Goal: Task Accomplishment & Management: Use online tool/utility

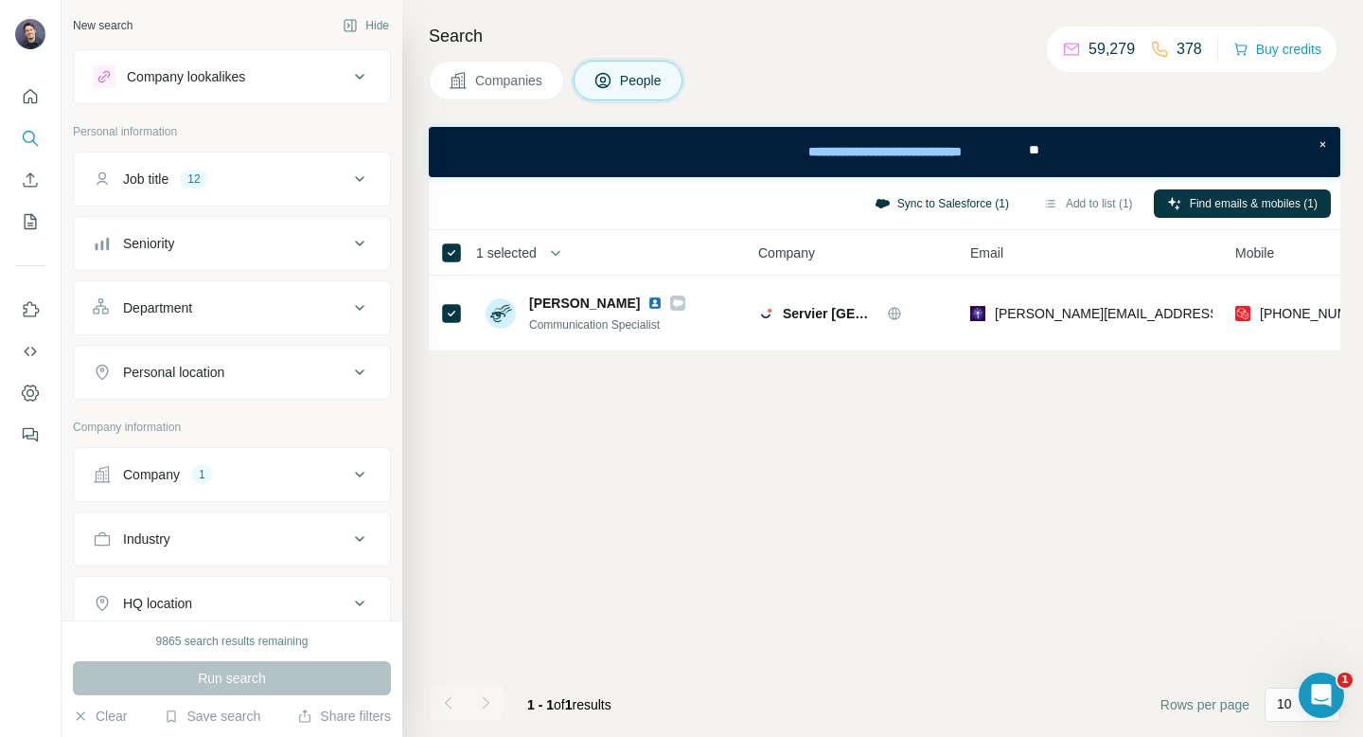
click at [951, 204] on button "Sync to Salesforce (1)" at bounding box center [941, 203] width 161 height 28
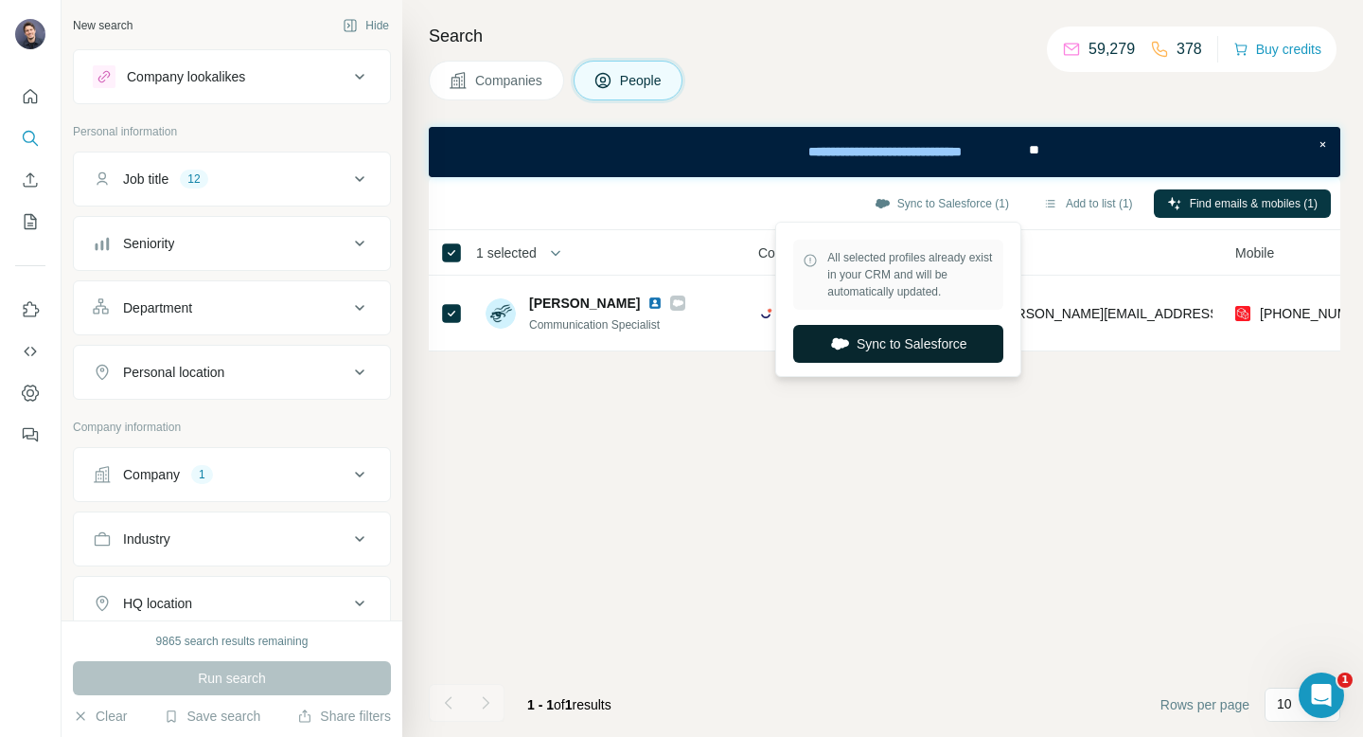
click at [895, 346] on button "Sync to Salesforce" at bounding box center [898, 344] width 210 height 38
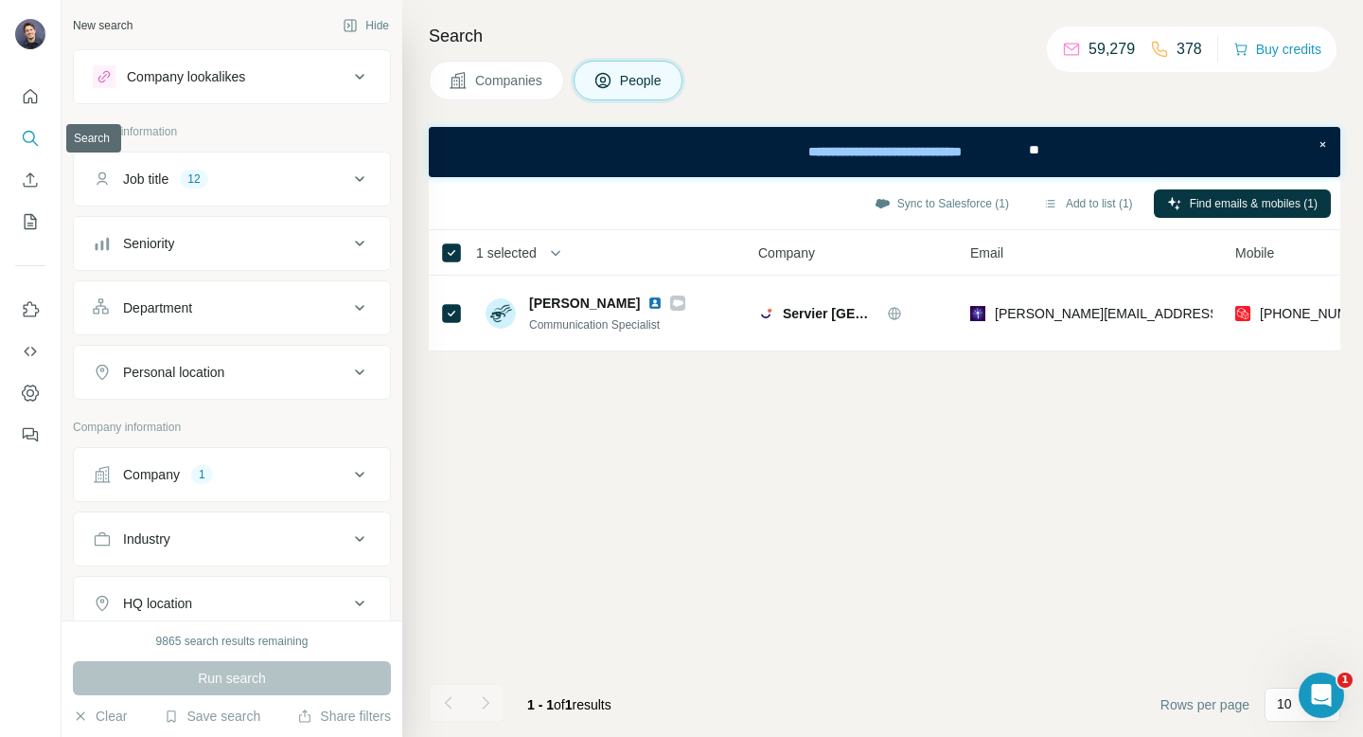
click at [21, 140] on icon "Search" at bounding box center [30, 138] width 19 height 19
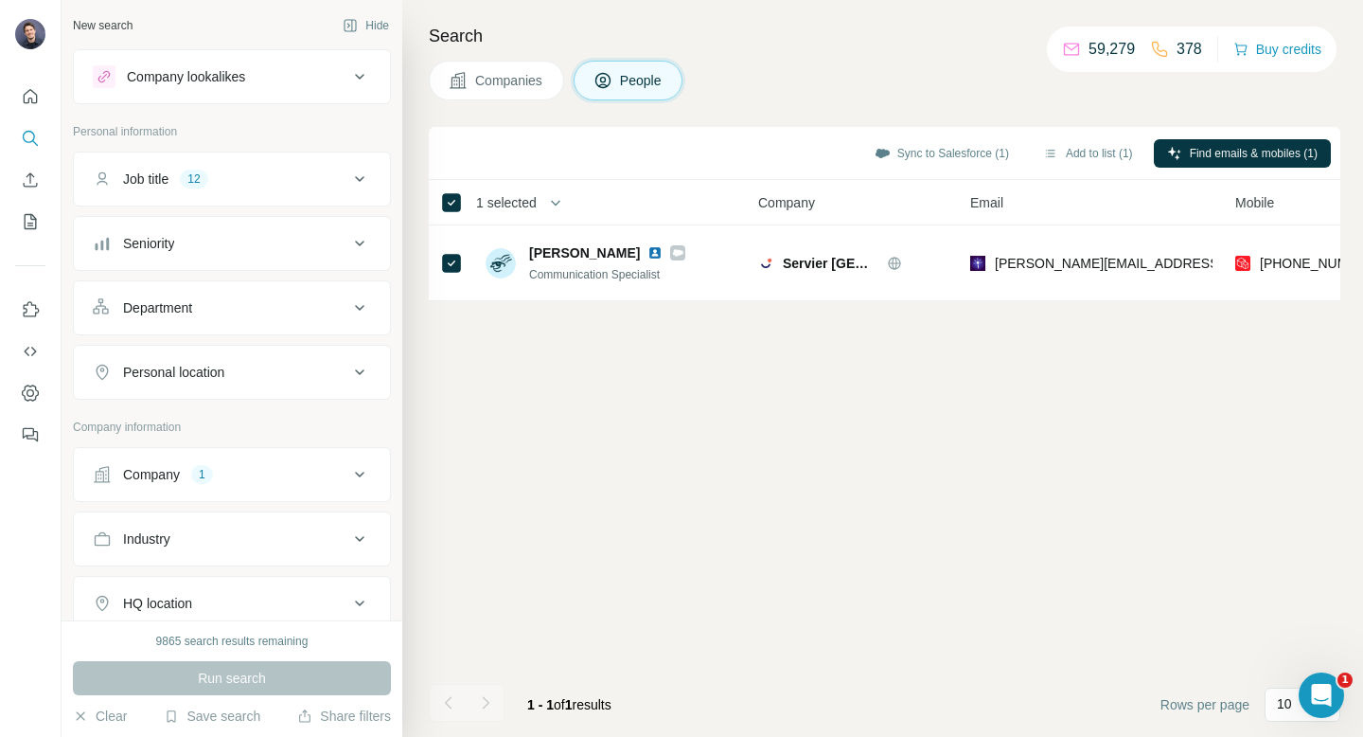
click at [524, 76] on span "Companies" at bounding box center [509, 80] width 69 height 19
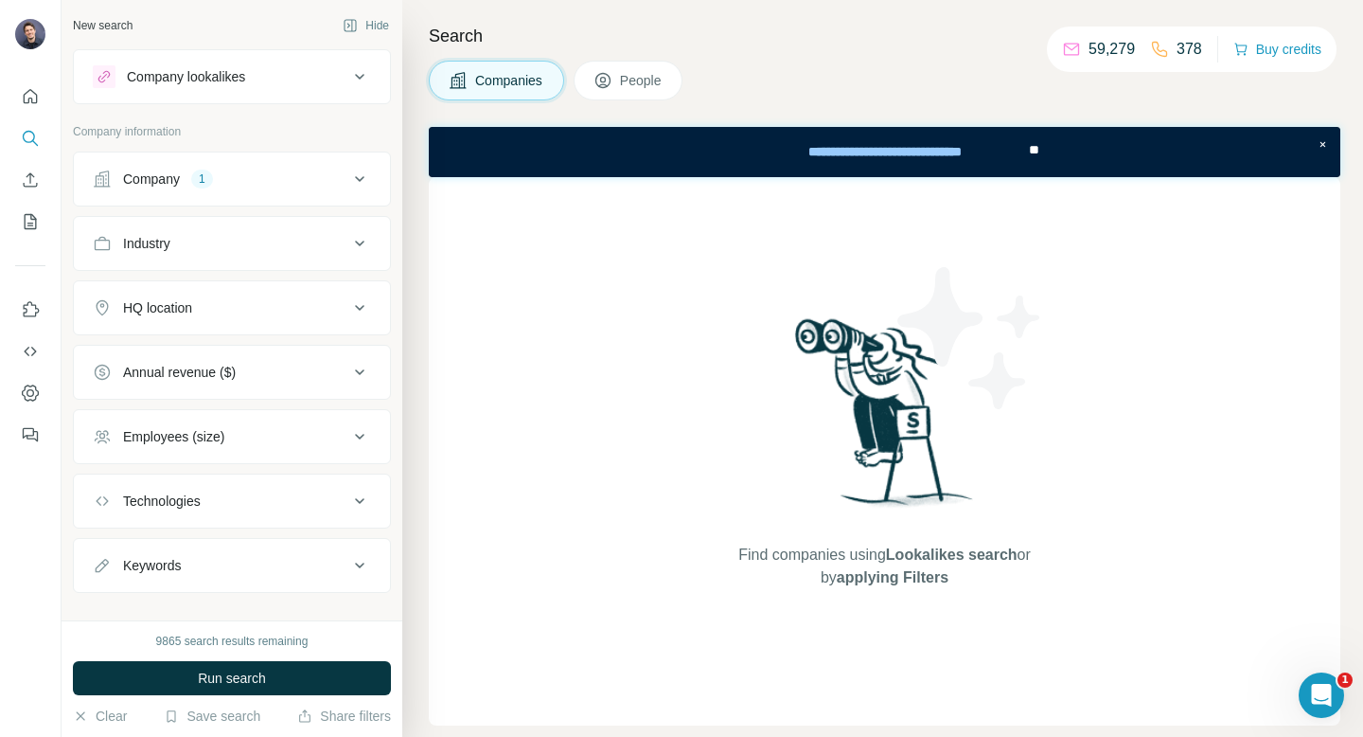
click at [366, 177] on icon at bounding box center [359, 179] width 23 height 23
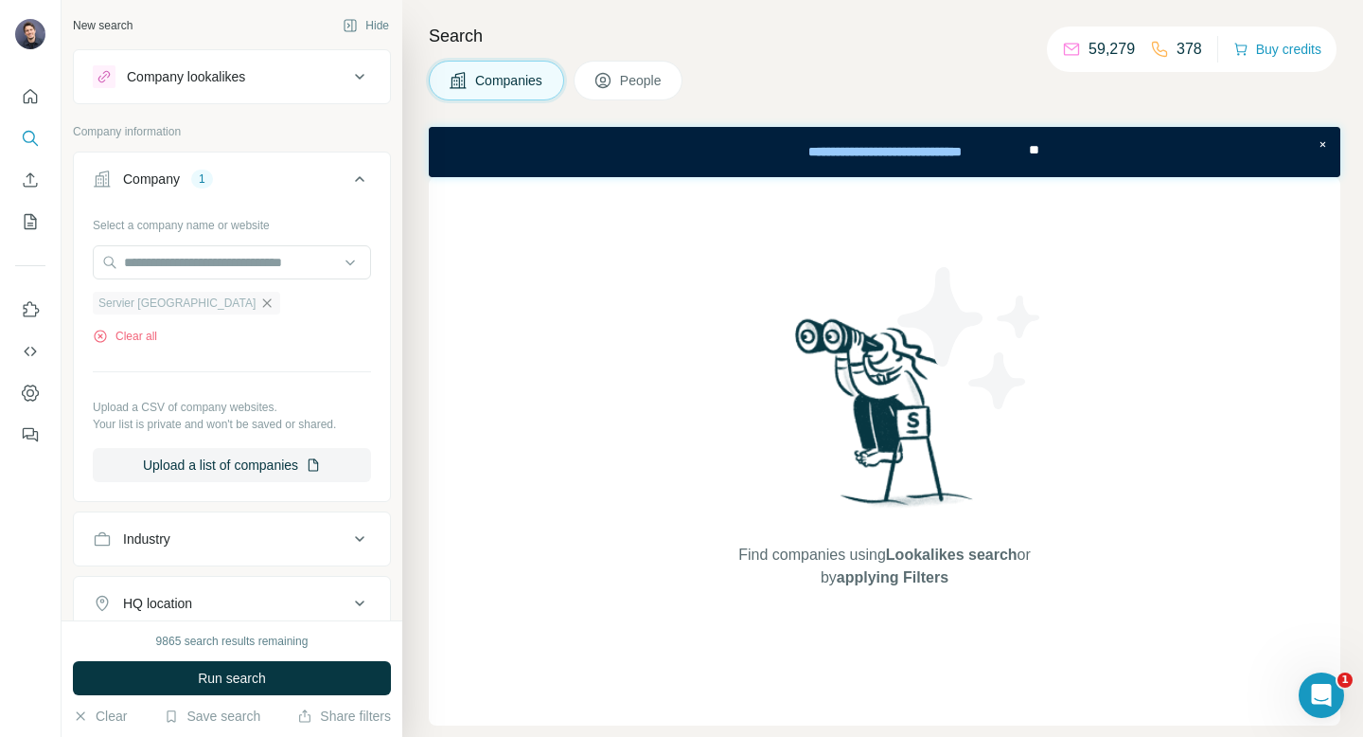
click at [259, 303] on icon "button" at bounding box center [266, 302] width 15 height 15
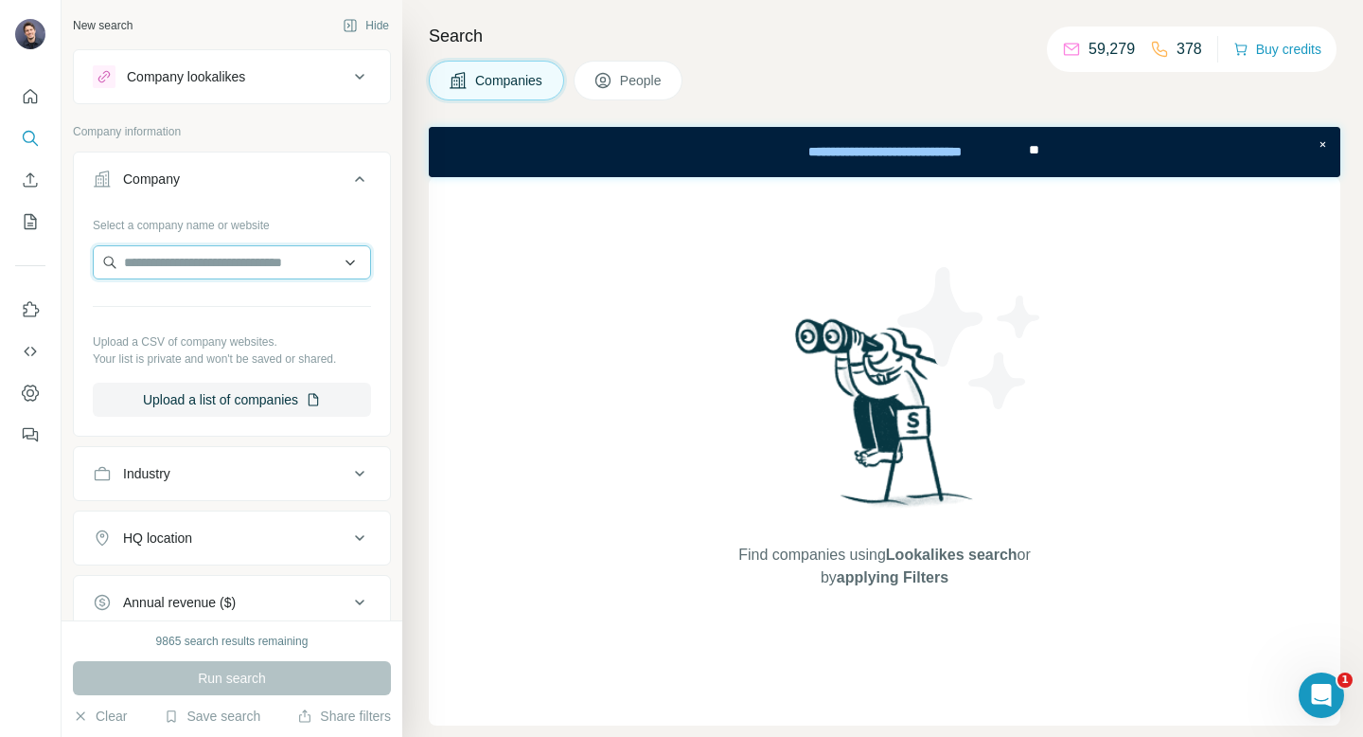
click at [175, 267] on input "text" at bounding box center [232, 262] width 278 height 34
paste input "**********"
click at [245, 273] on input "**********" at bounding box center [232, 262] width 278 height 34
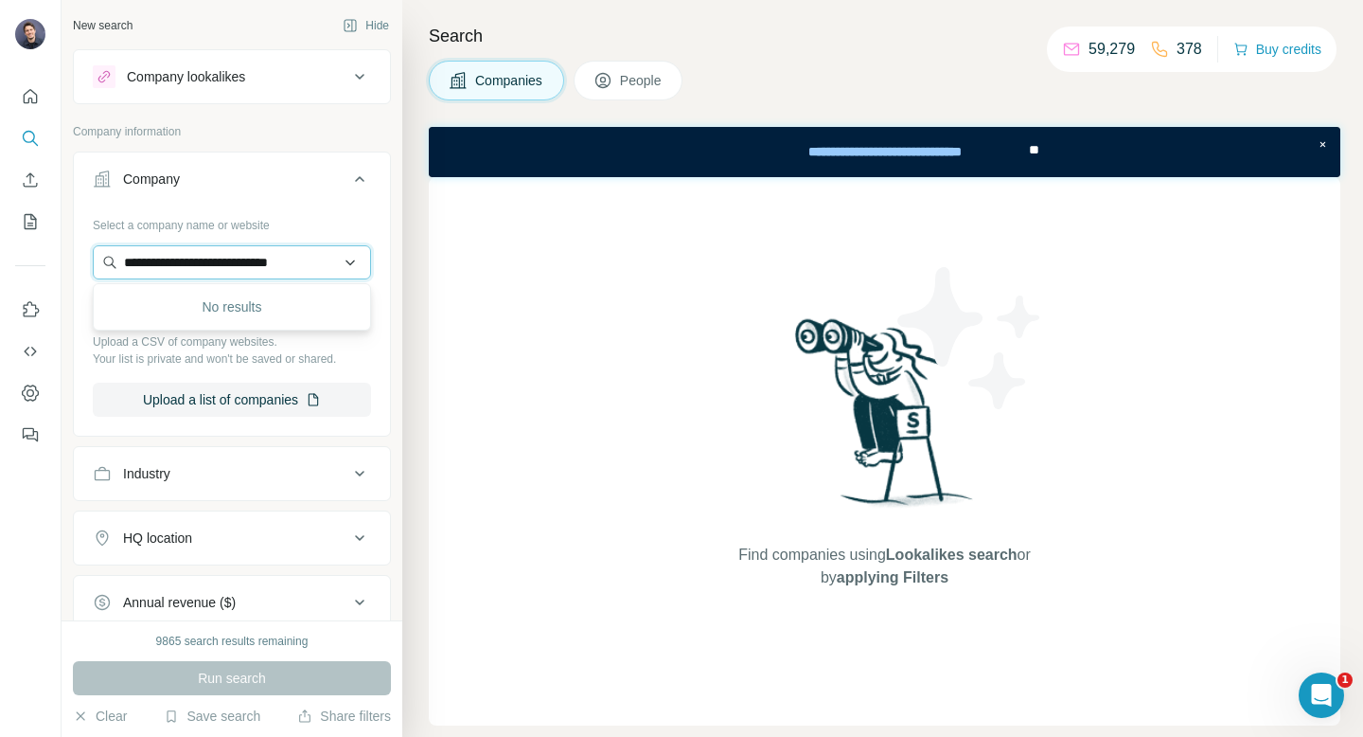
paste input "**********"
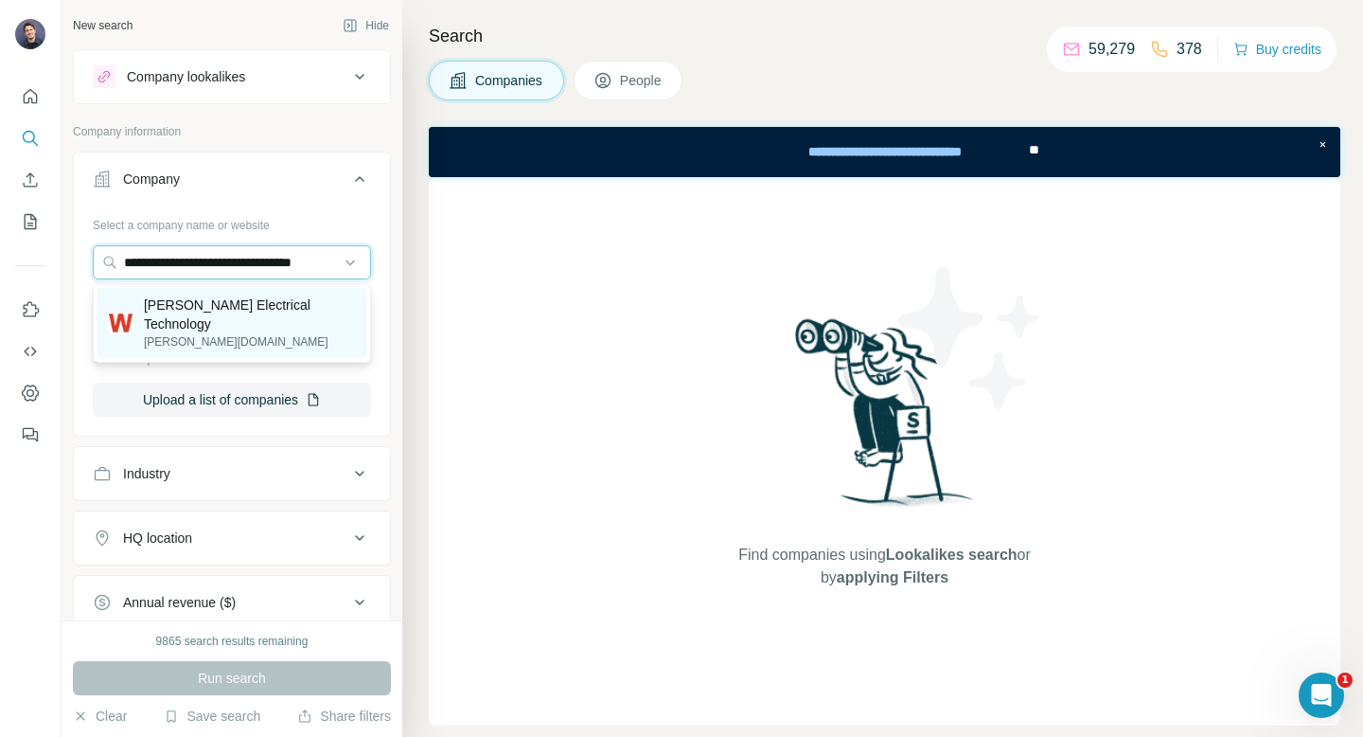
type input "**********"
click at [280, 303] on p "[PERSON_NAME] Electrical Technology" at bounding box center [249, 314] width 211 height 38
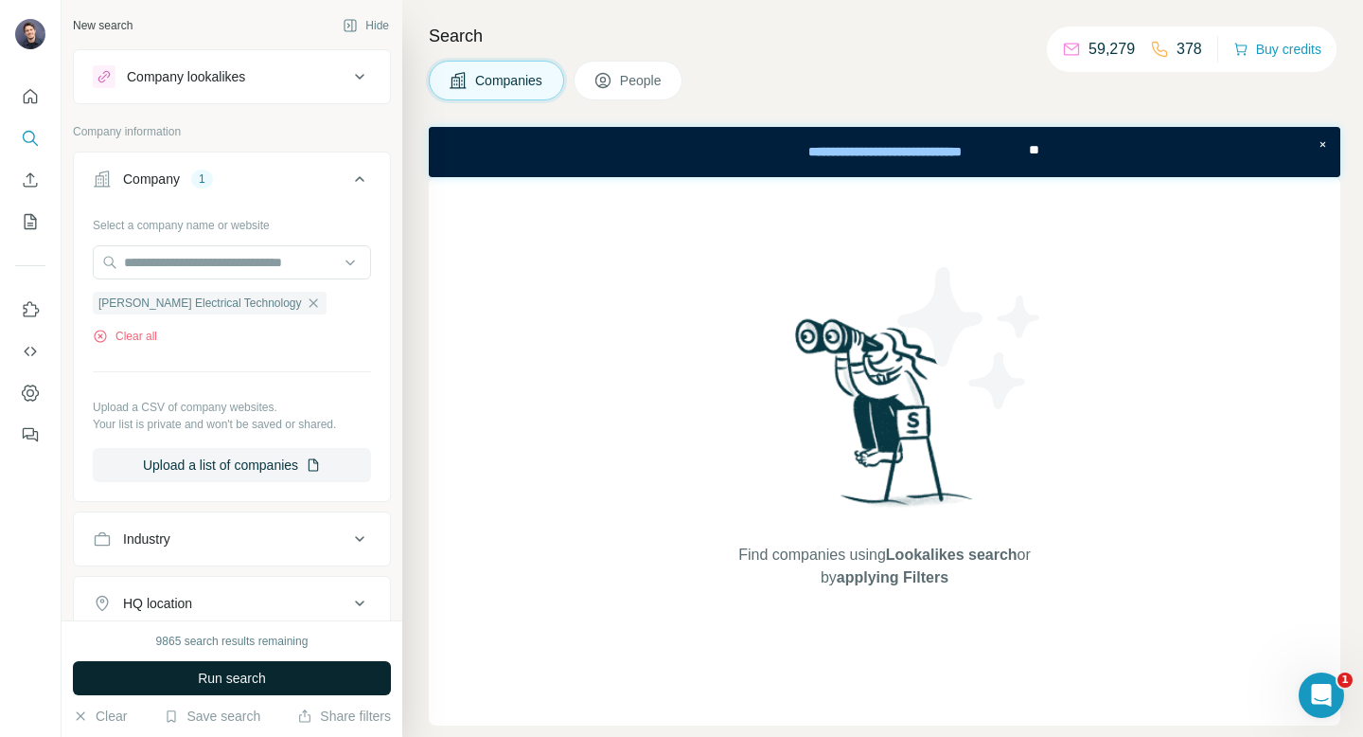
click at [245, 679] on span "Run search" at bounding box center [232, 677] width 68 height 19
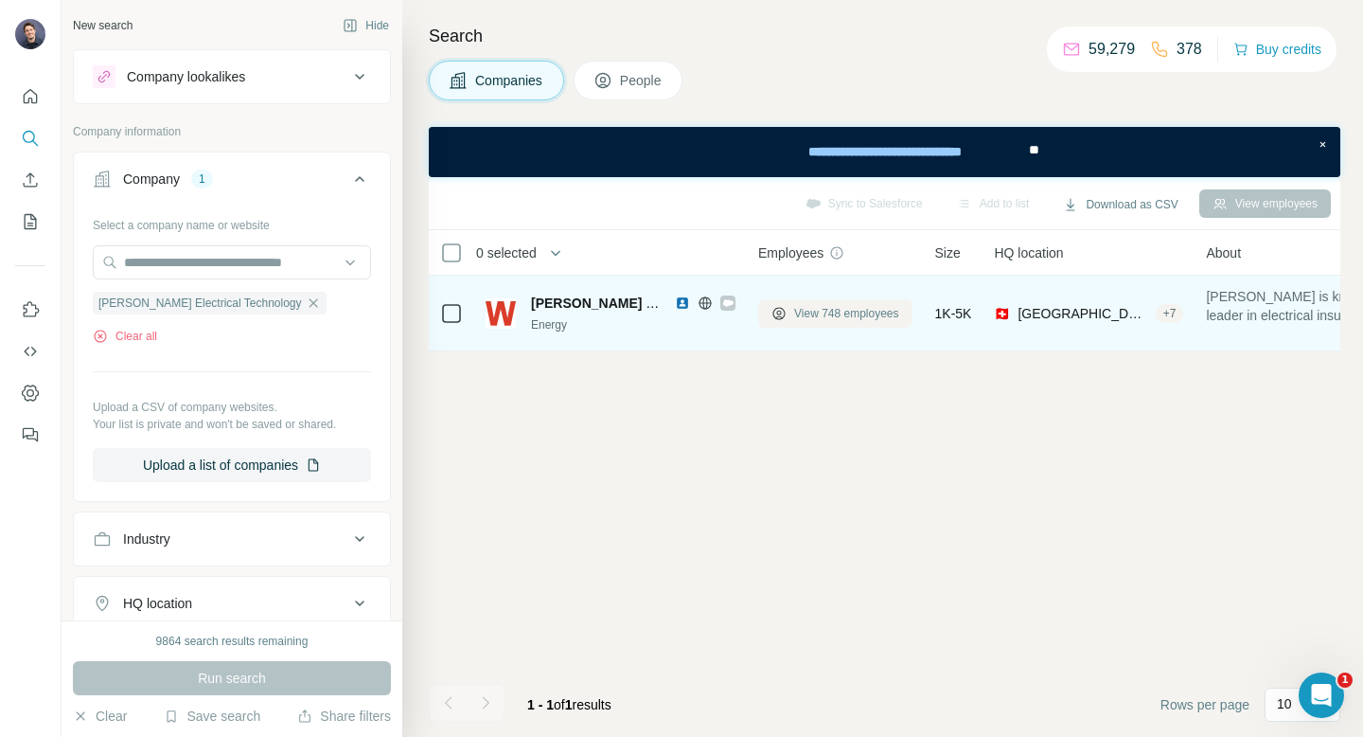
click at [837, 322] on button "View 748 employees" at bounding box center [835, 313] width 154 height 28
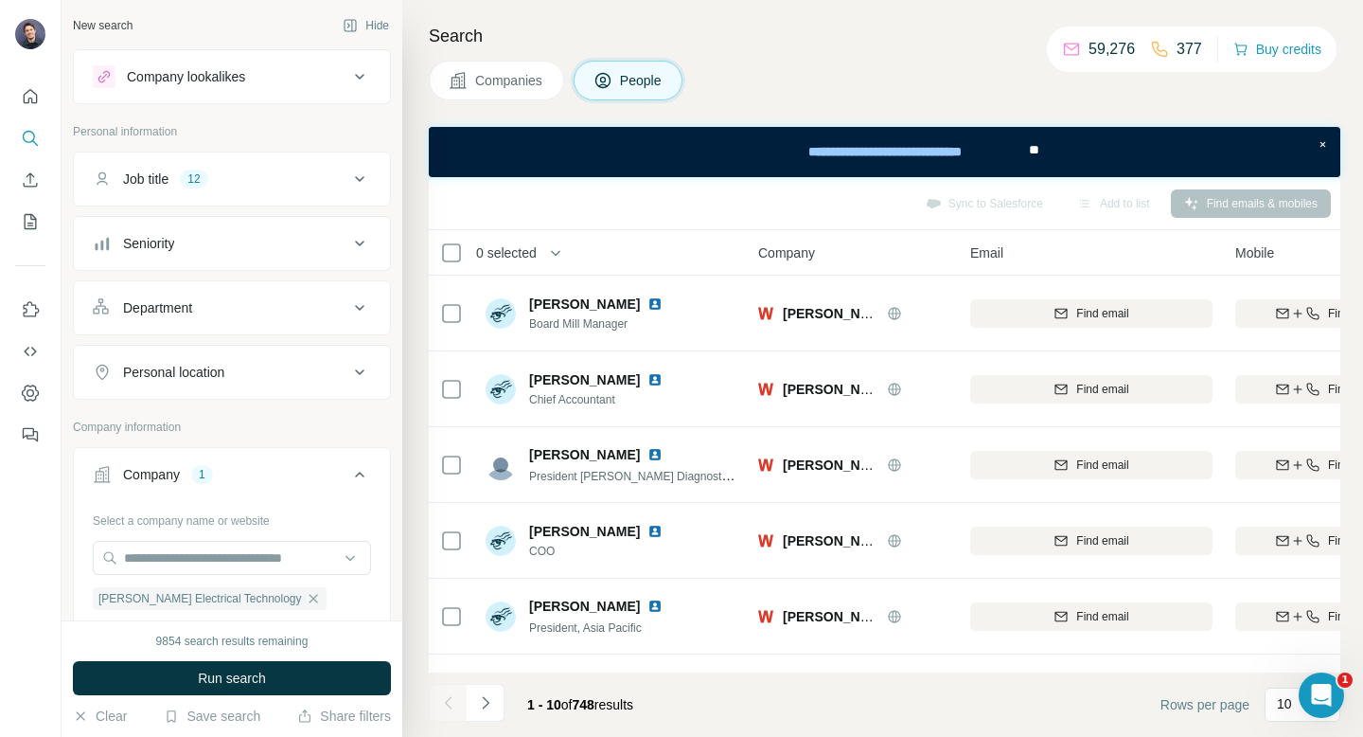
click at [287, 188] on button "Job title 12" at bounding box center [232, 178] width 316 height 45
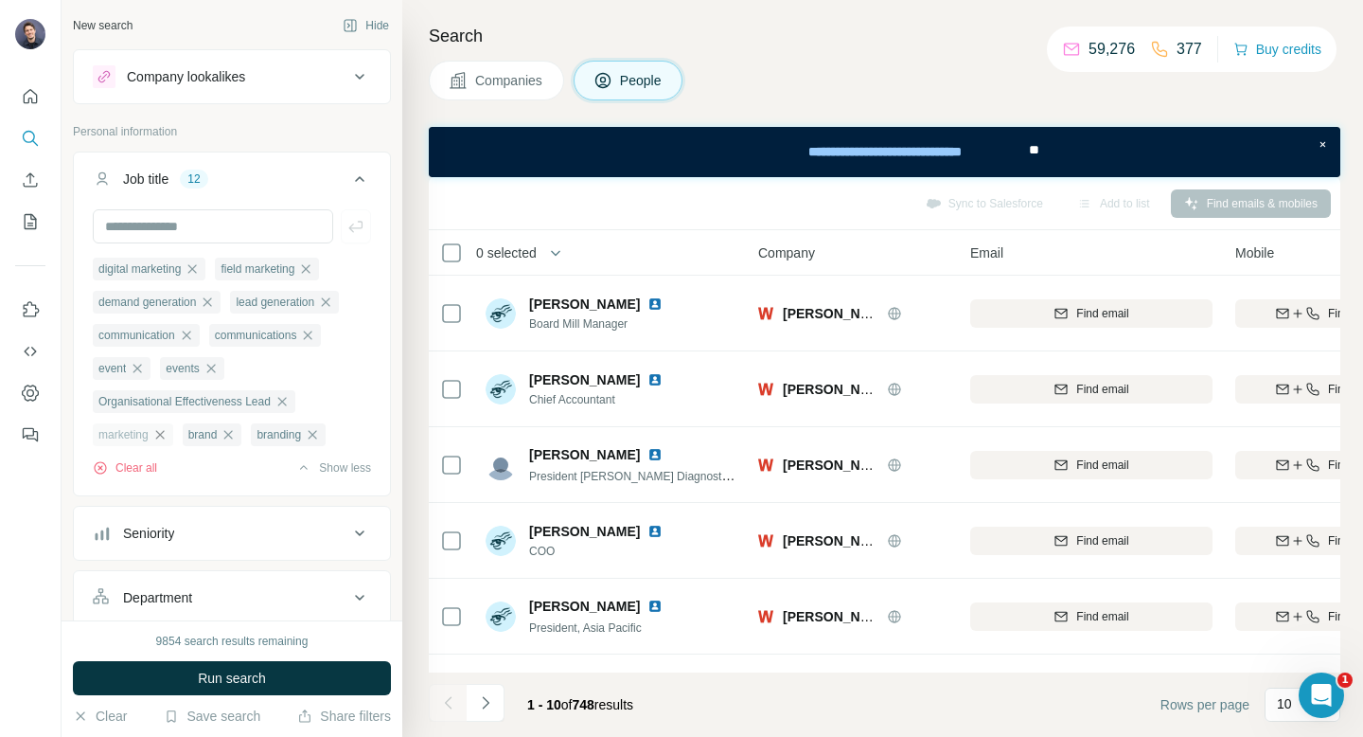
click at [160, 433] on icon "button" at bounding box center [159, 434] width 15 height 15
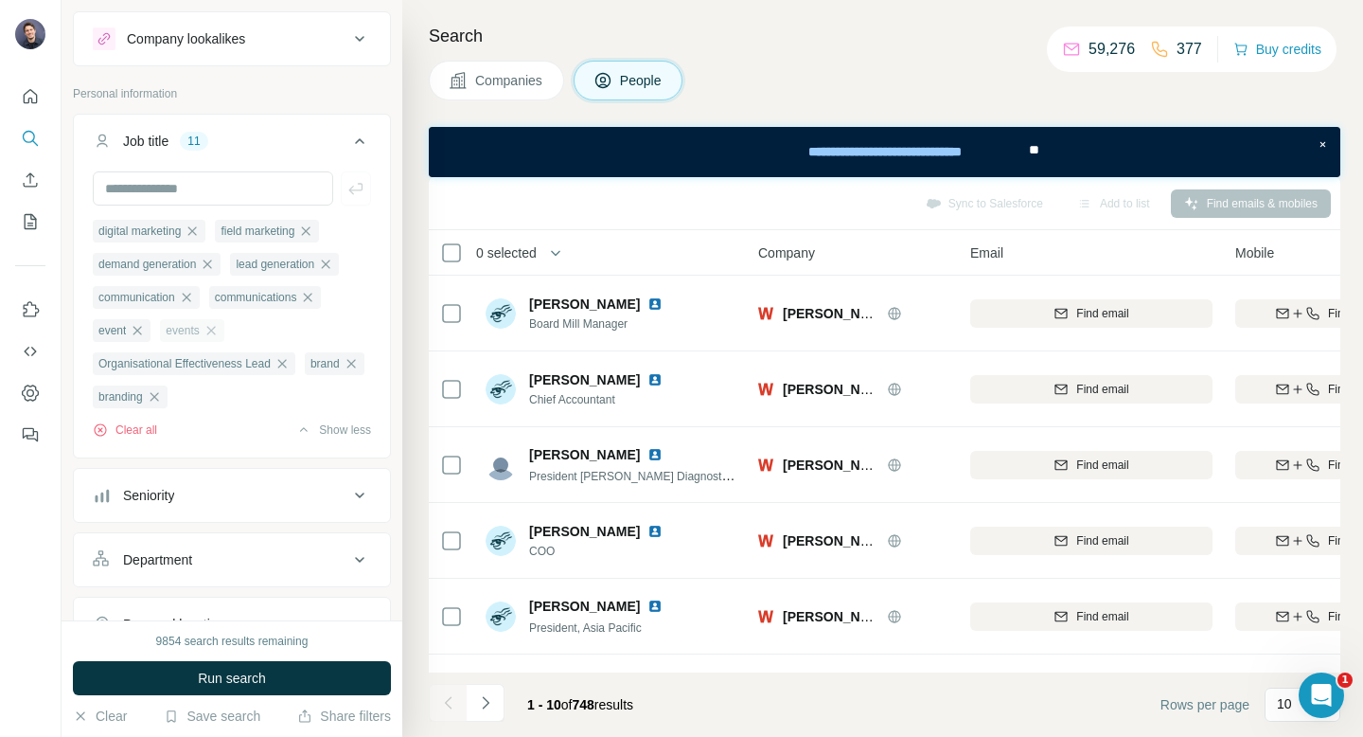
scroll to position [1045, 0]
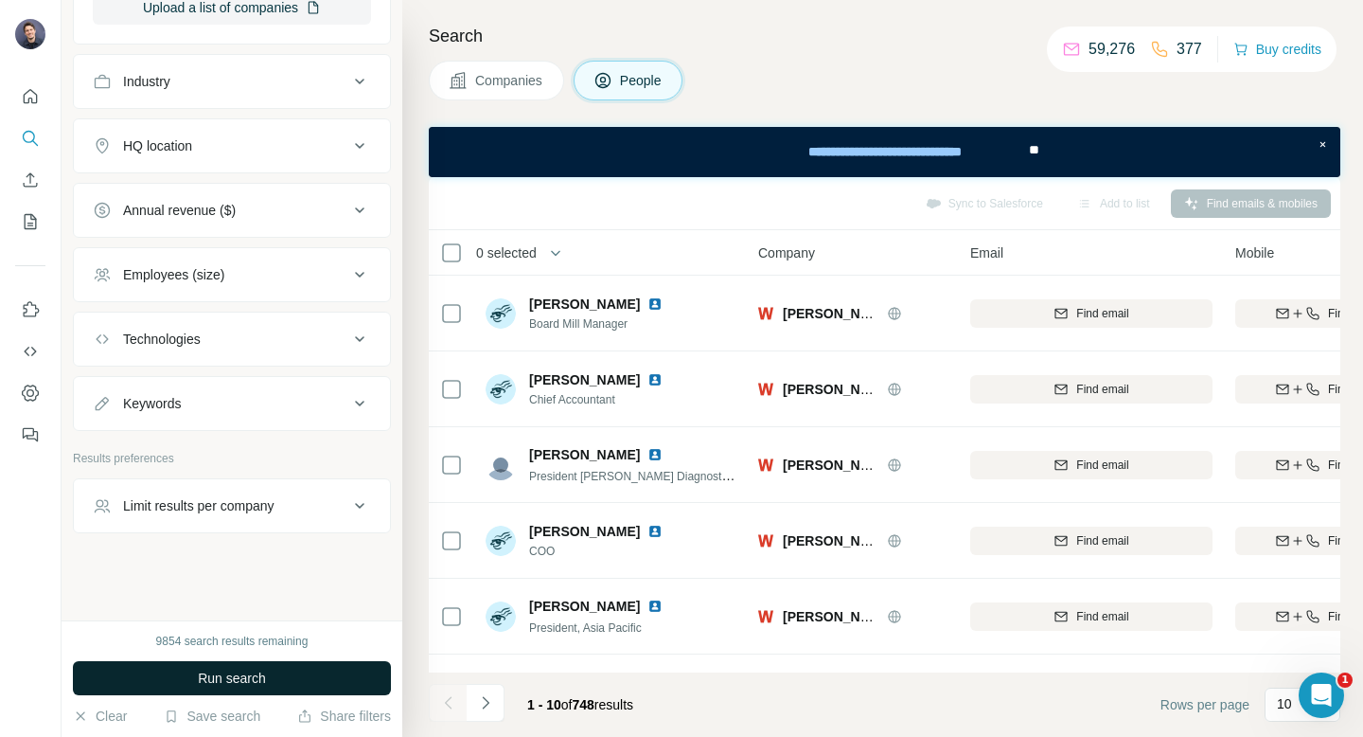
click at [180, 667] on button "Run search" at bounding box center [232, 678] width 318 height 34
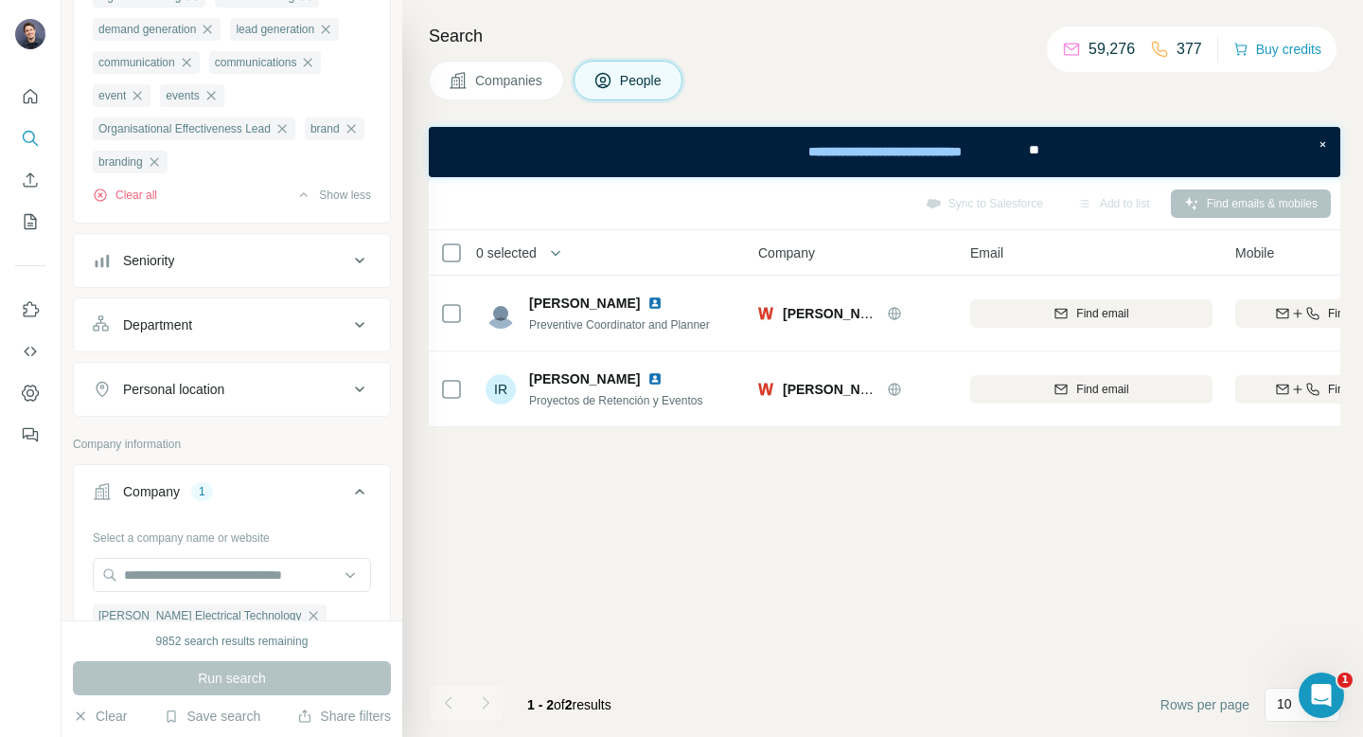
scroll to position [0, 0]
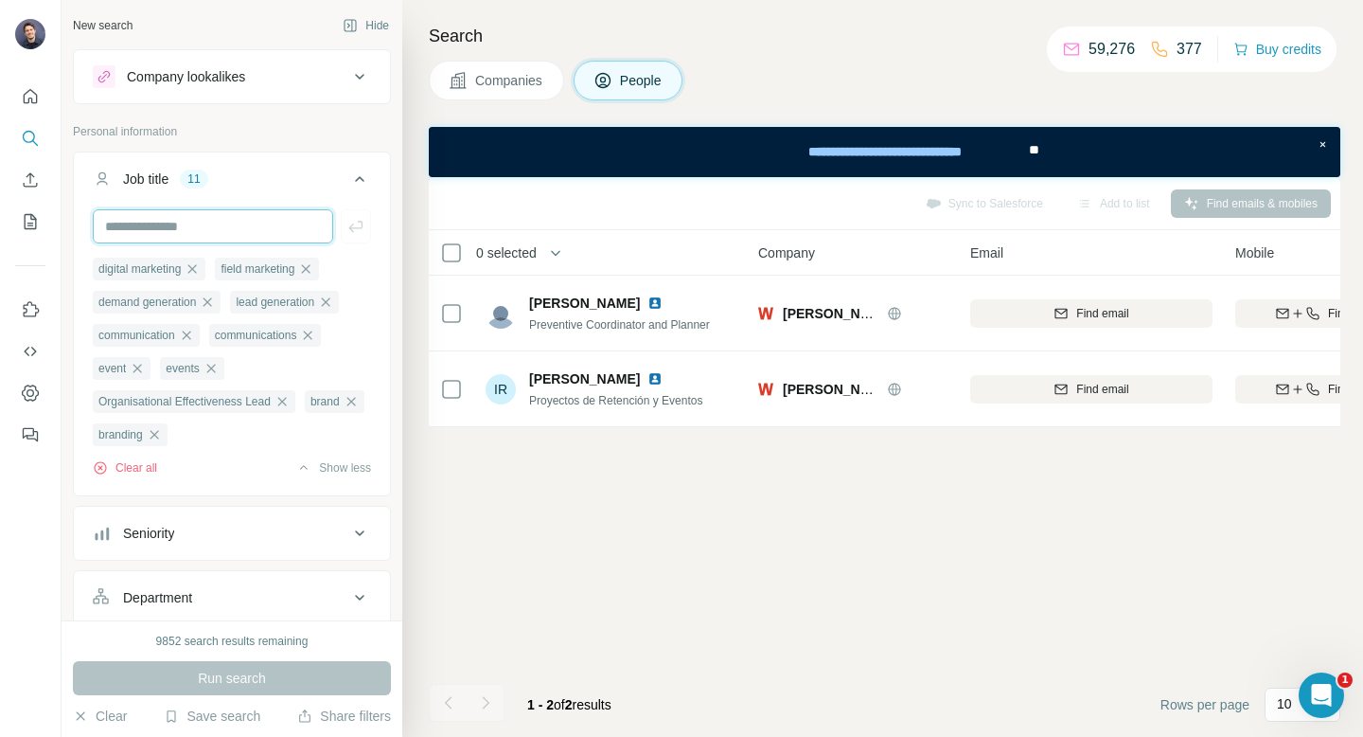
click at [204, 231] on input "text" at bounding box center [213, 226] width 240 height 34
type input "*********"
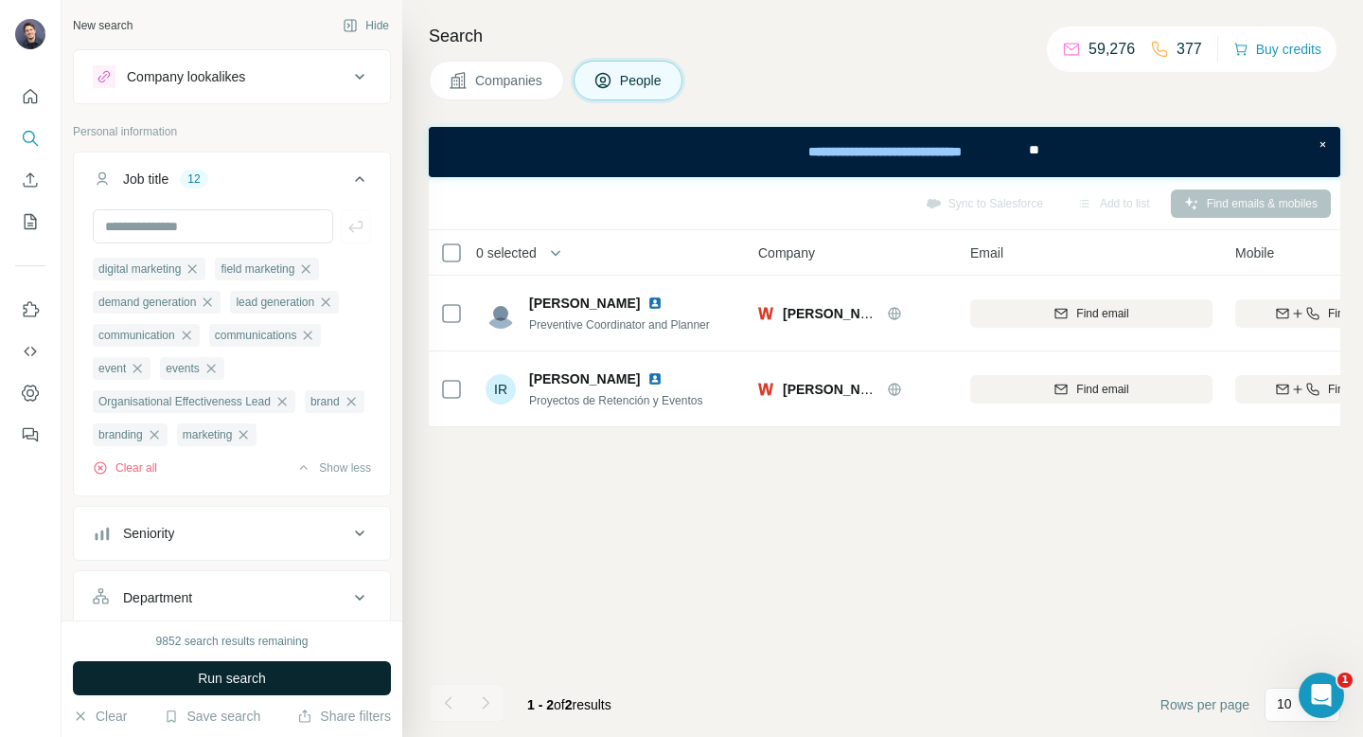
click at [232, 678] on span "Run search" at bounding box center [232, 677] width 68 height 19
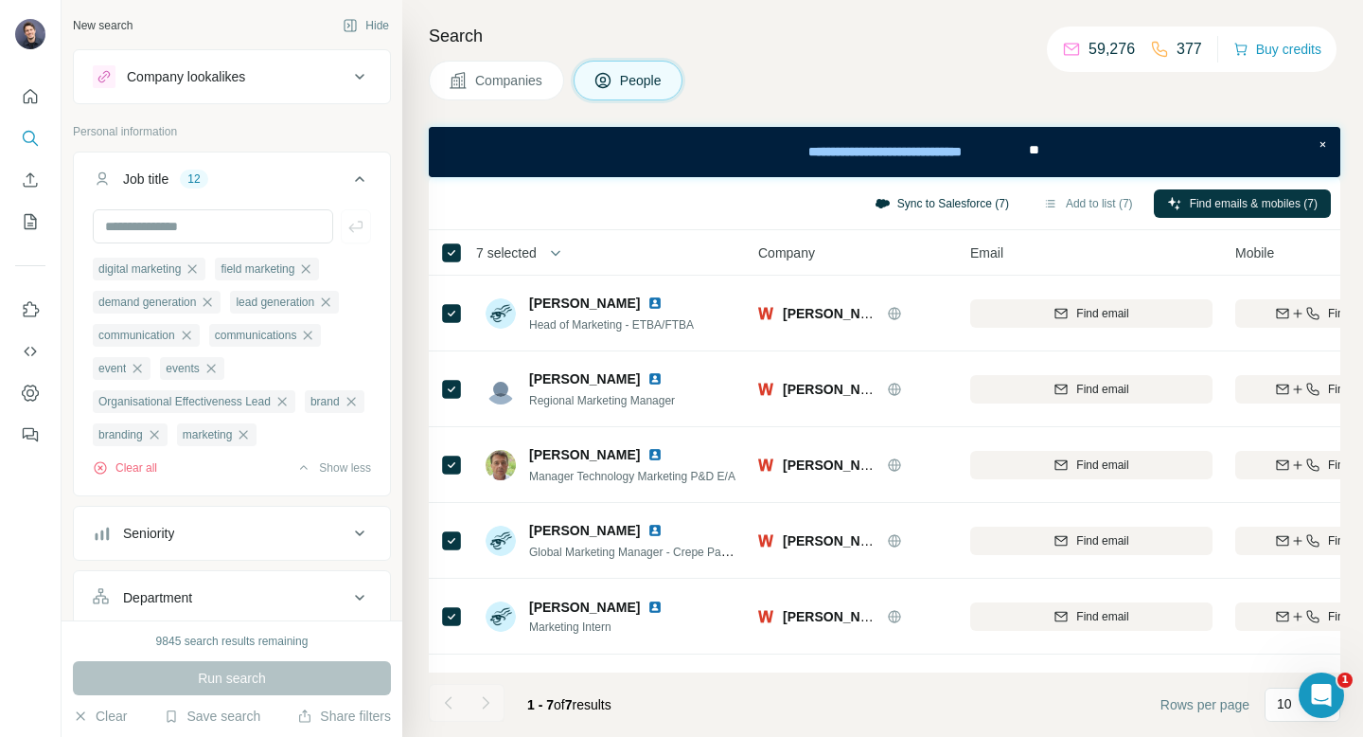
click at [945, 205] on button "Sync to Salesforce (7)" at bounding box center [941, 203] width 161 height 28
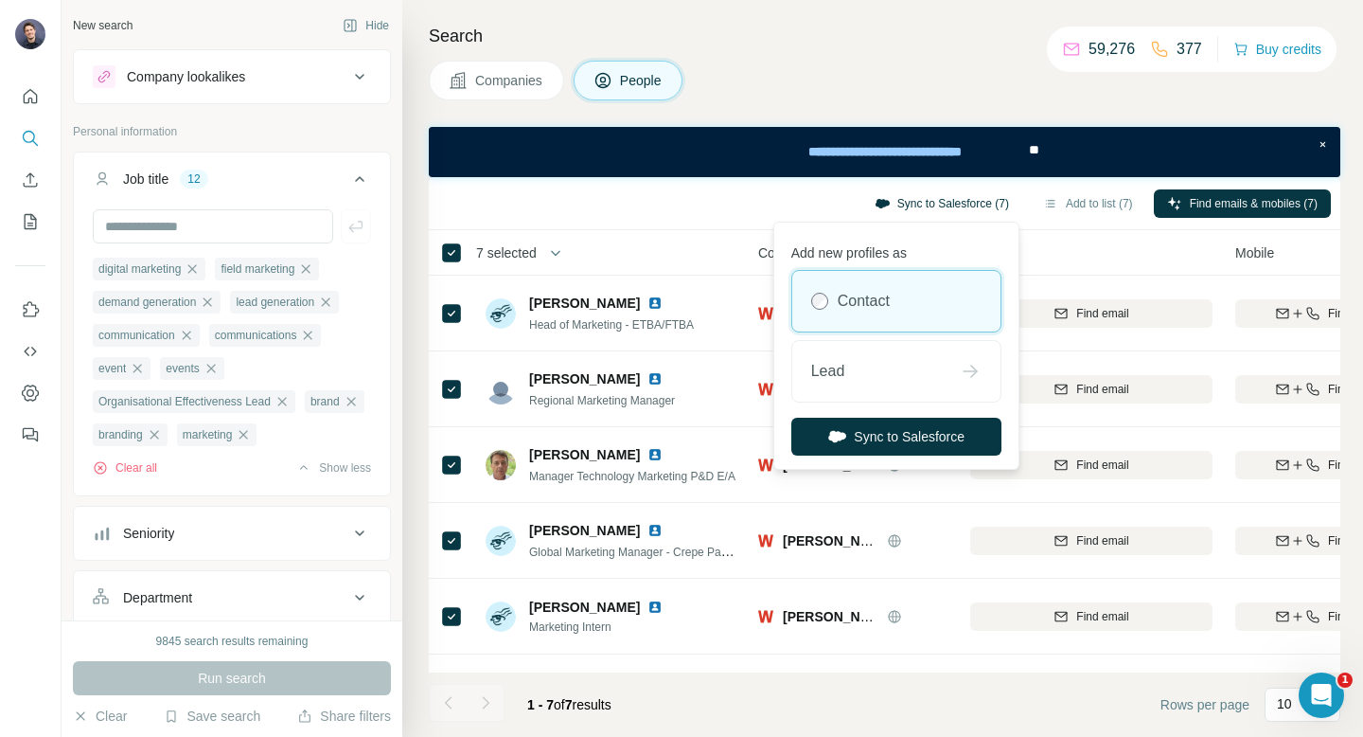
click at [945, 205] on button "Sync to Salesforce (7)" at bounding box center [941, 203] width 161 height 28
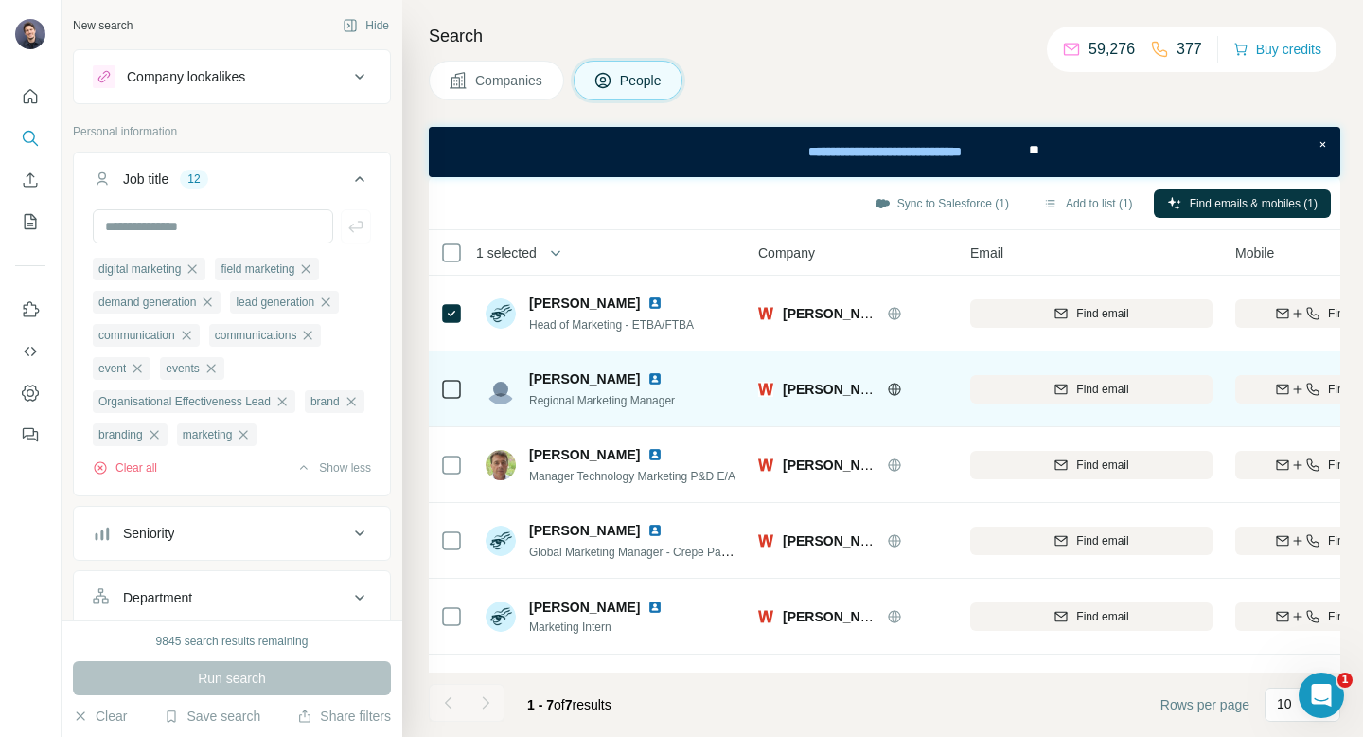
click at [448, 378] on icon at bounding box center [451, 389] width 23 height 23
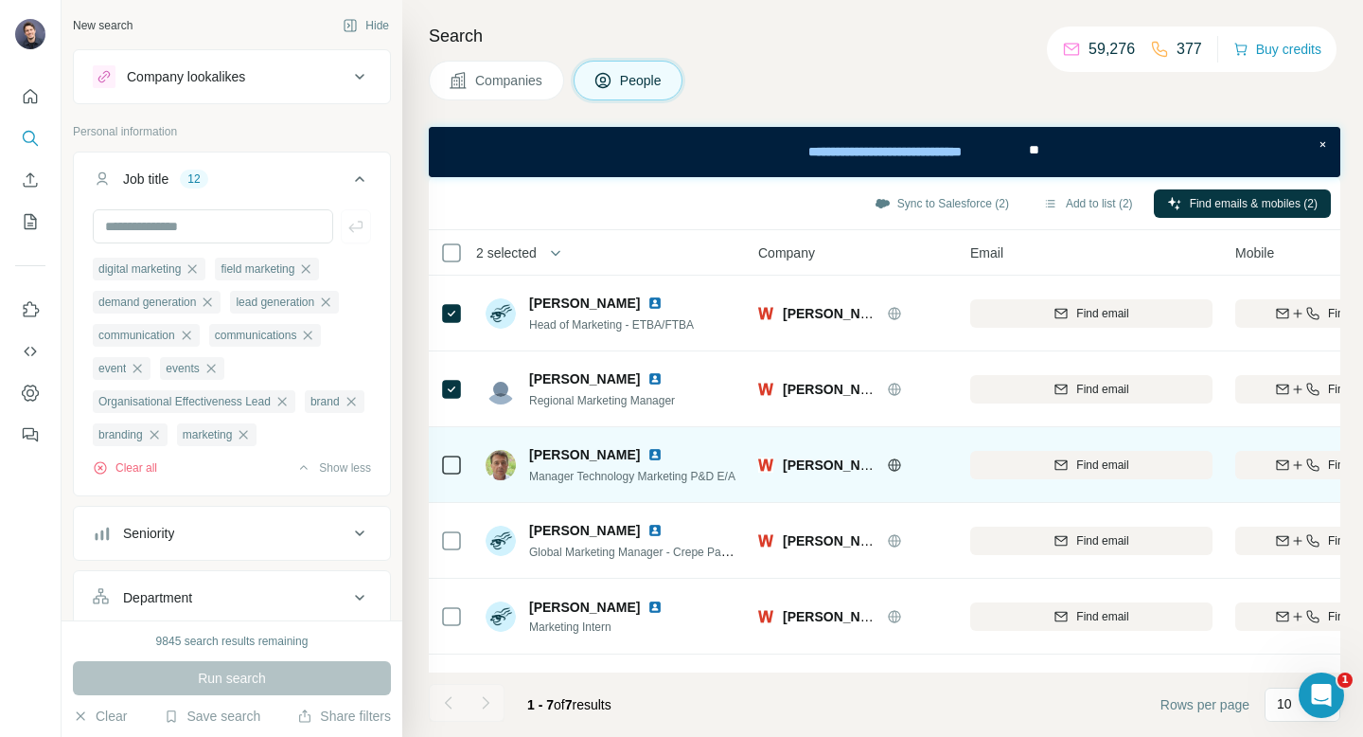
click at [440, 460] on icon at bounding box center [451, 464] width 23 height 23
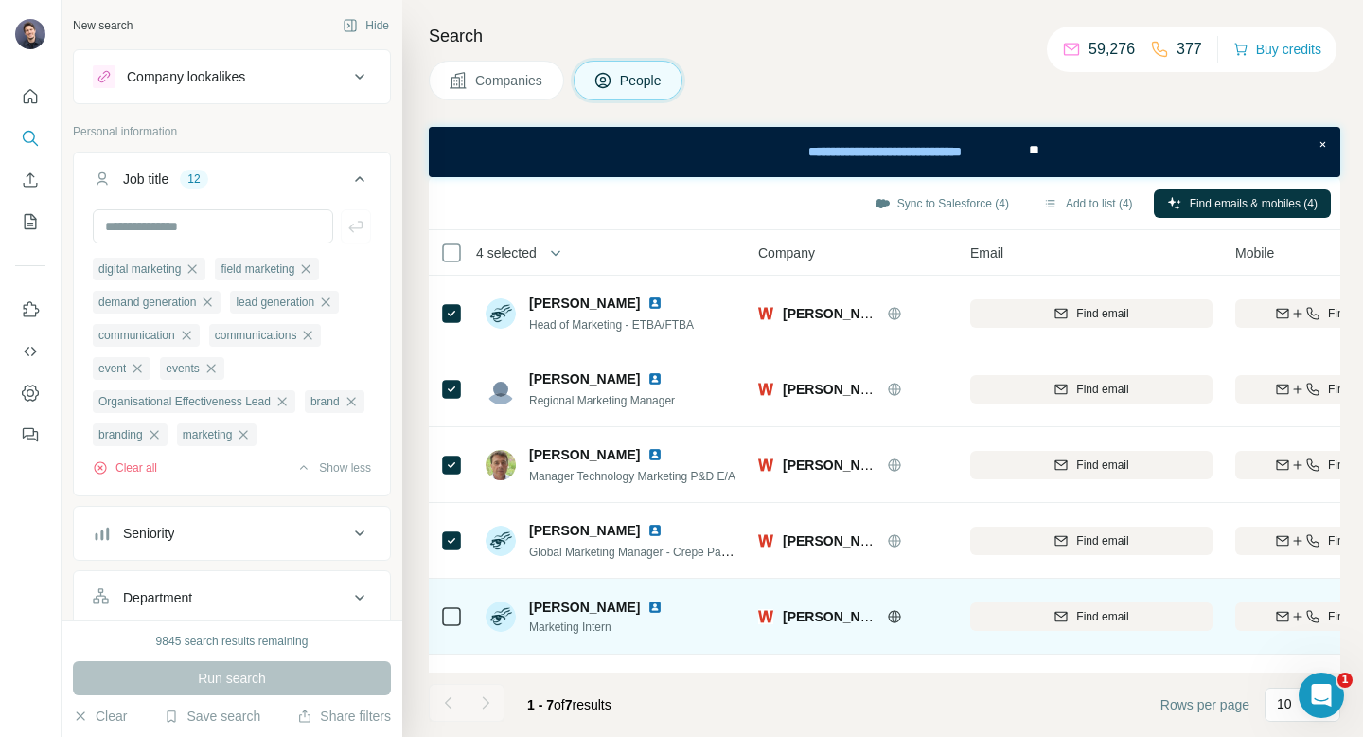
click at [447, 605] on icon at bounding box center [451, 616] width 23 height 23
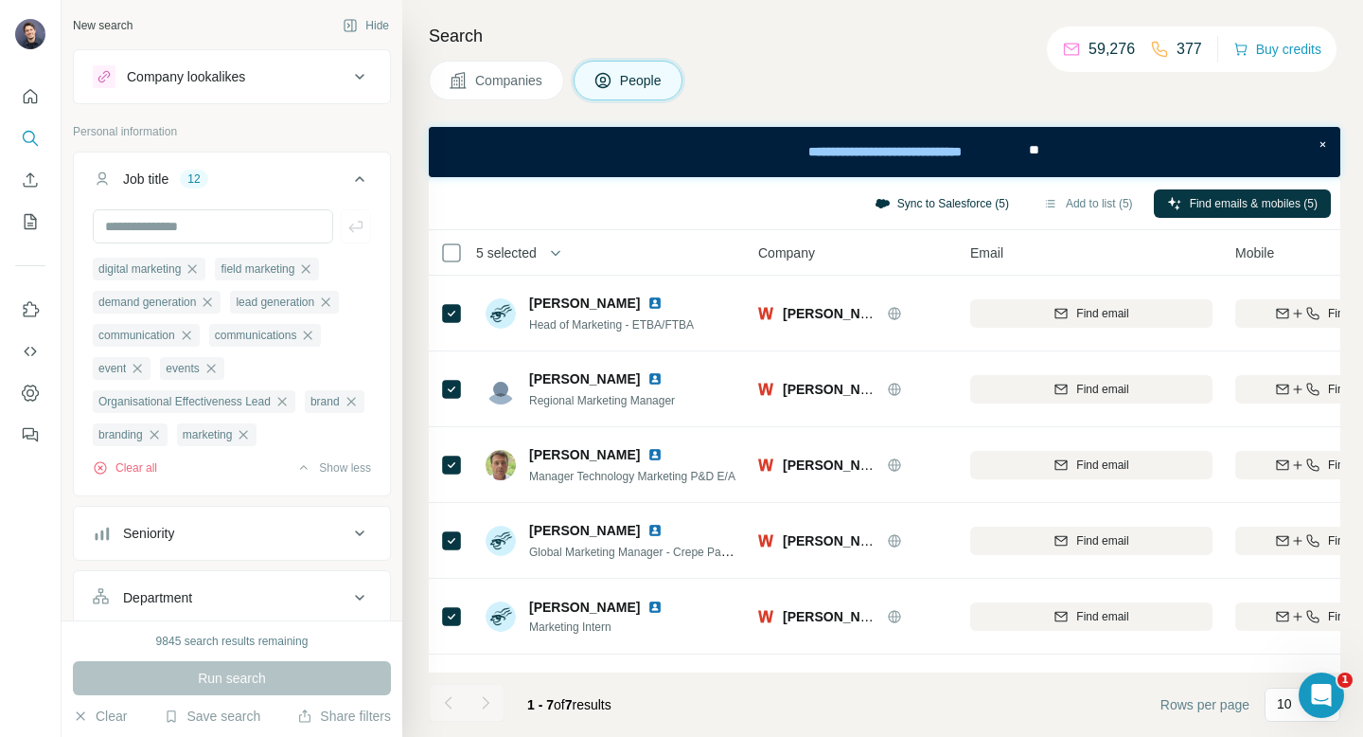
click at [986, 205] on button "Sync to Salesforce (5)" at bounding box center [941, 203] width 161 height 28
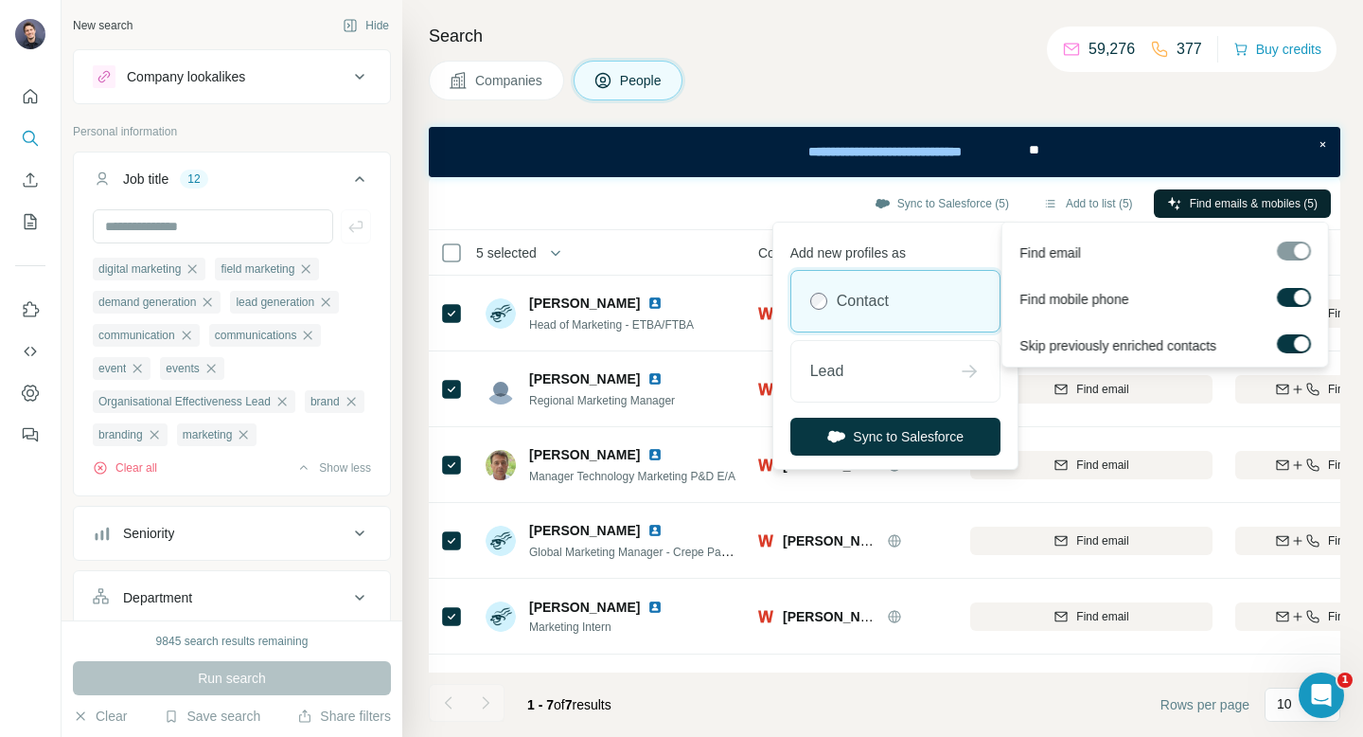
click at [1208, 196] on span "Find emails & mobiles (5)" at bounding box center [1254, 203] width 128 height 17
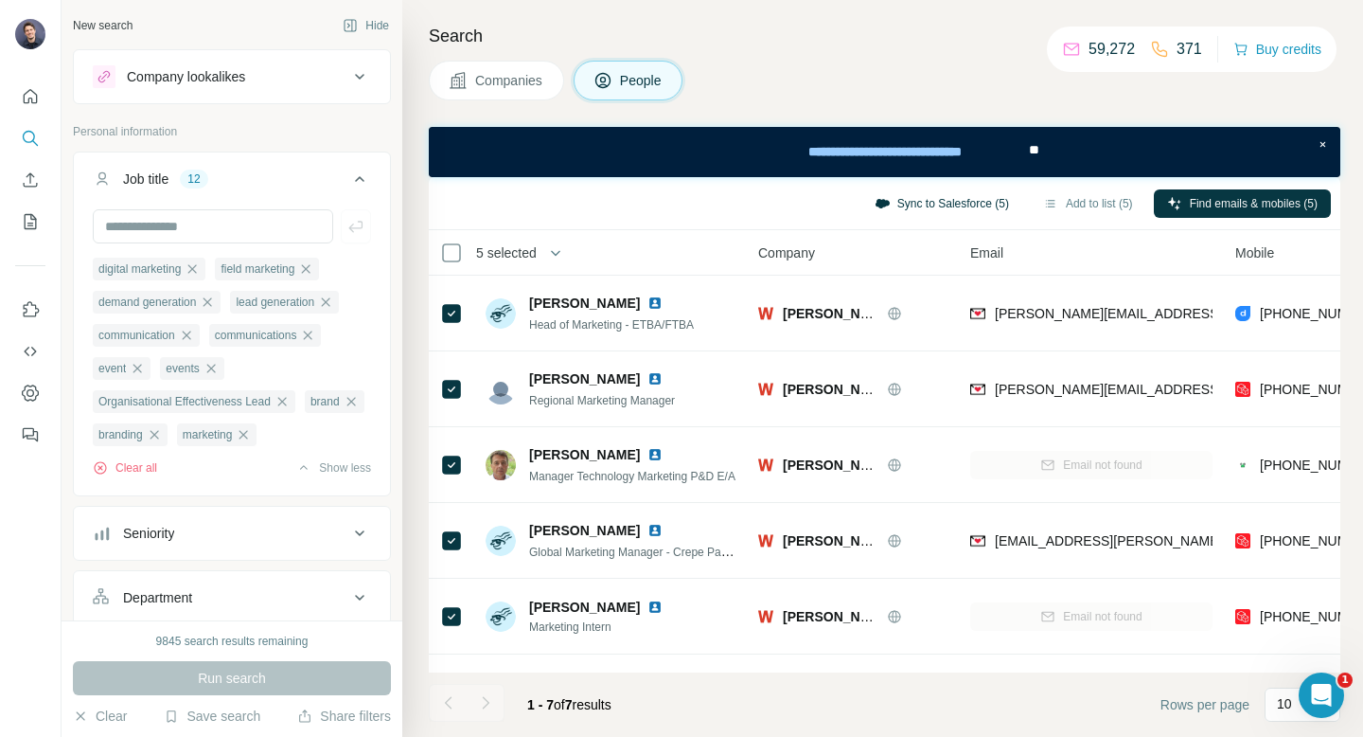
click at [945, 209] on button "Sync to Salesforce (5)" at bounding box center [941, 203] width 161 height 28
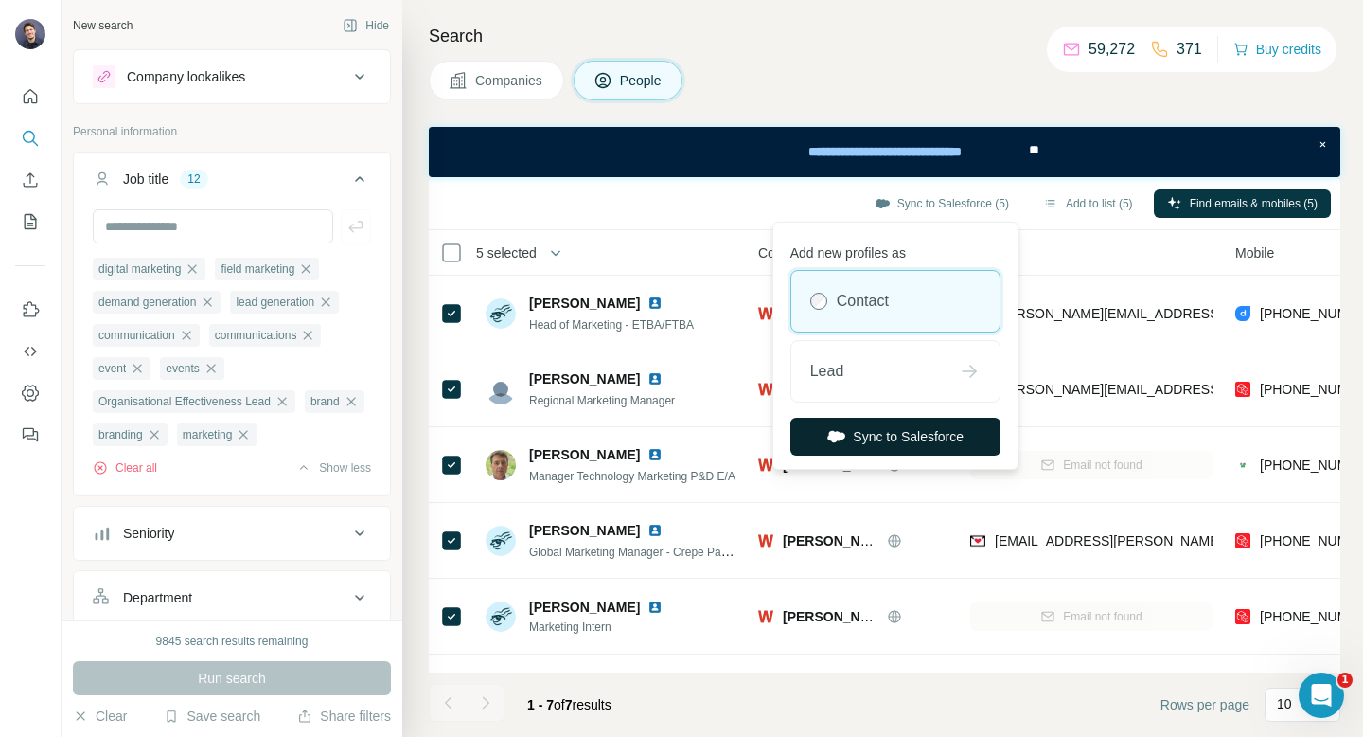
click at [880, 446] on button "Sync to Salesforce" at bounding box center [895, 436] width 210 height 38
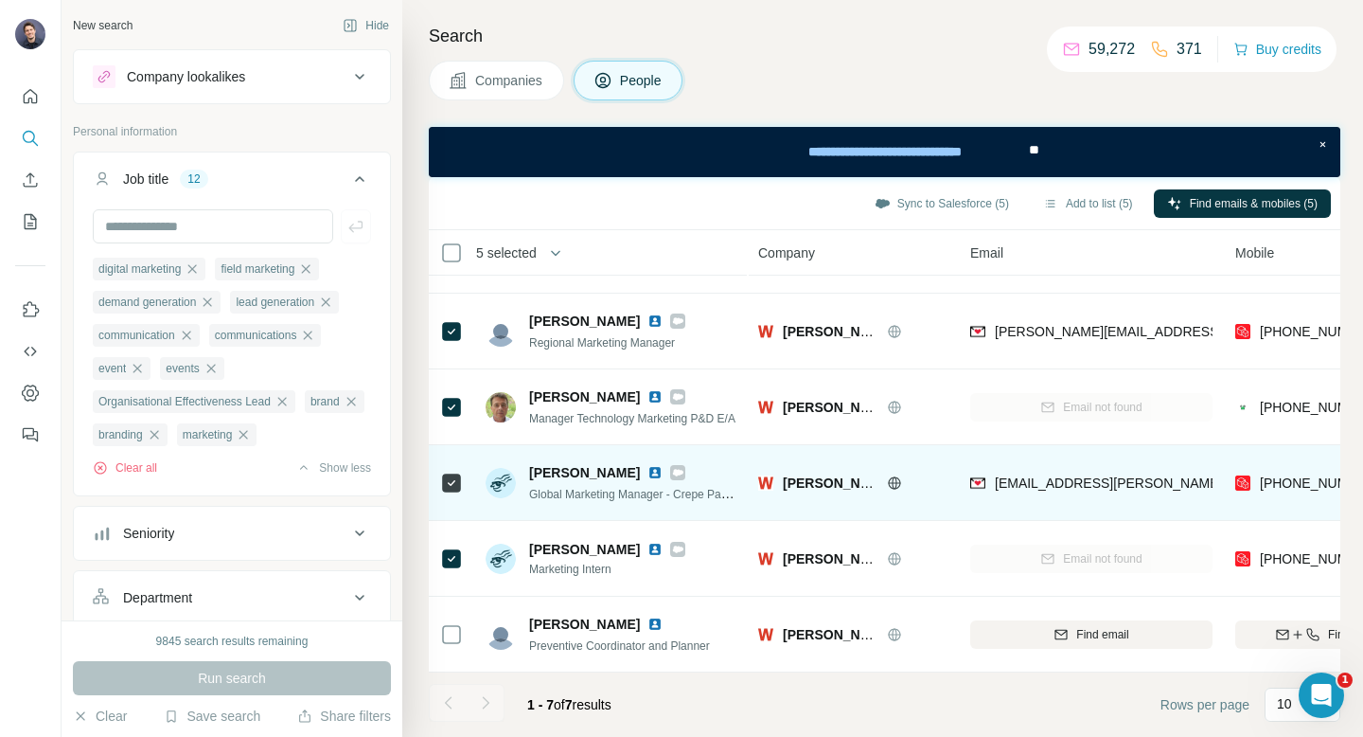
scroll to position [133, 0]
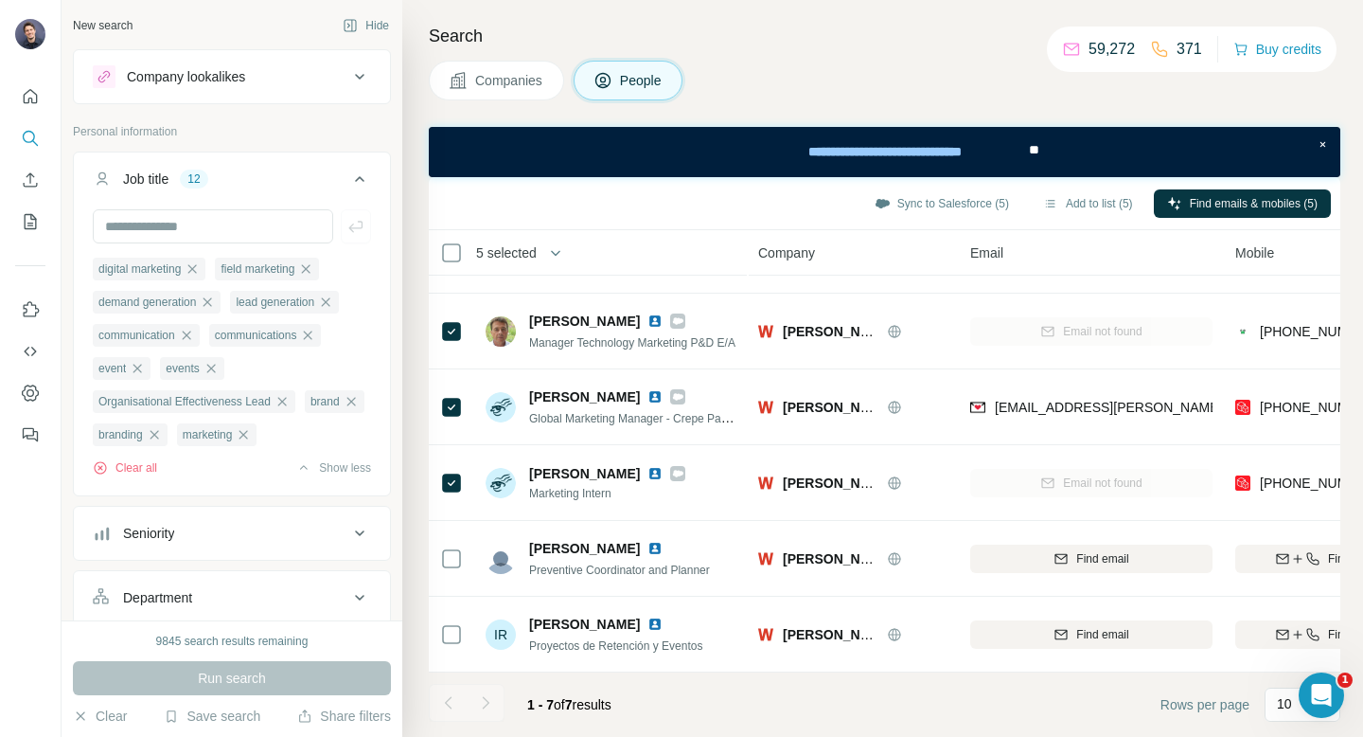
click at [497, 76] on span "Companies" at bounding box center [509, 80] width 69 height 19
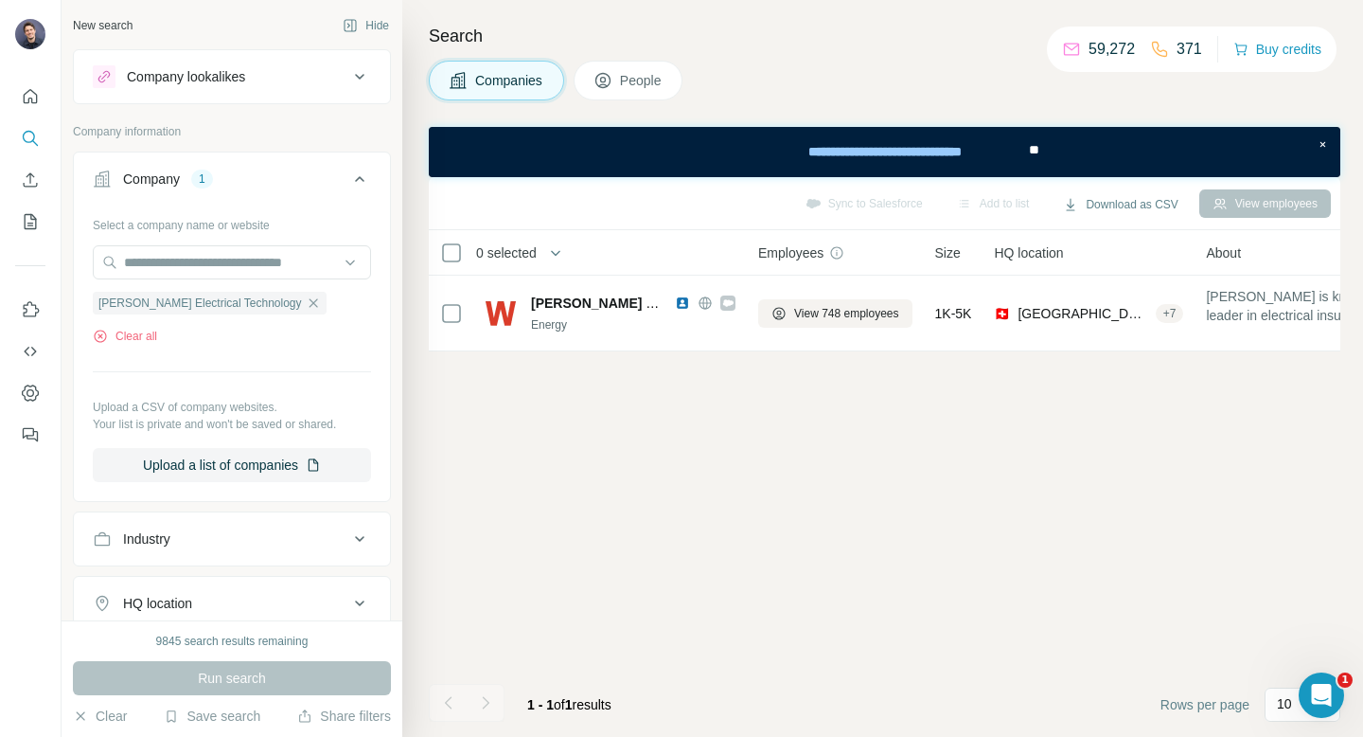
scroll to position [0, 0]
click at [230, 257] on input "text" at bounding box center [232, 262] width 278 height 34
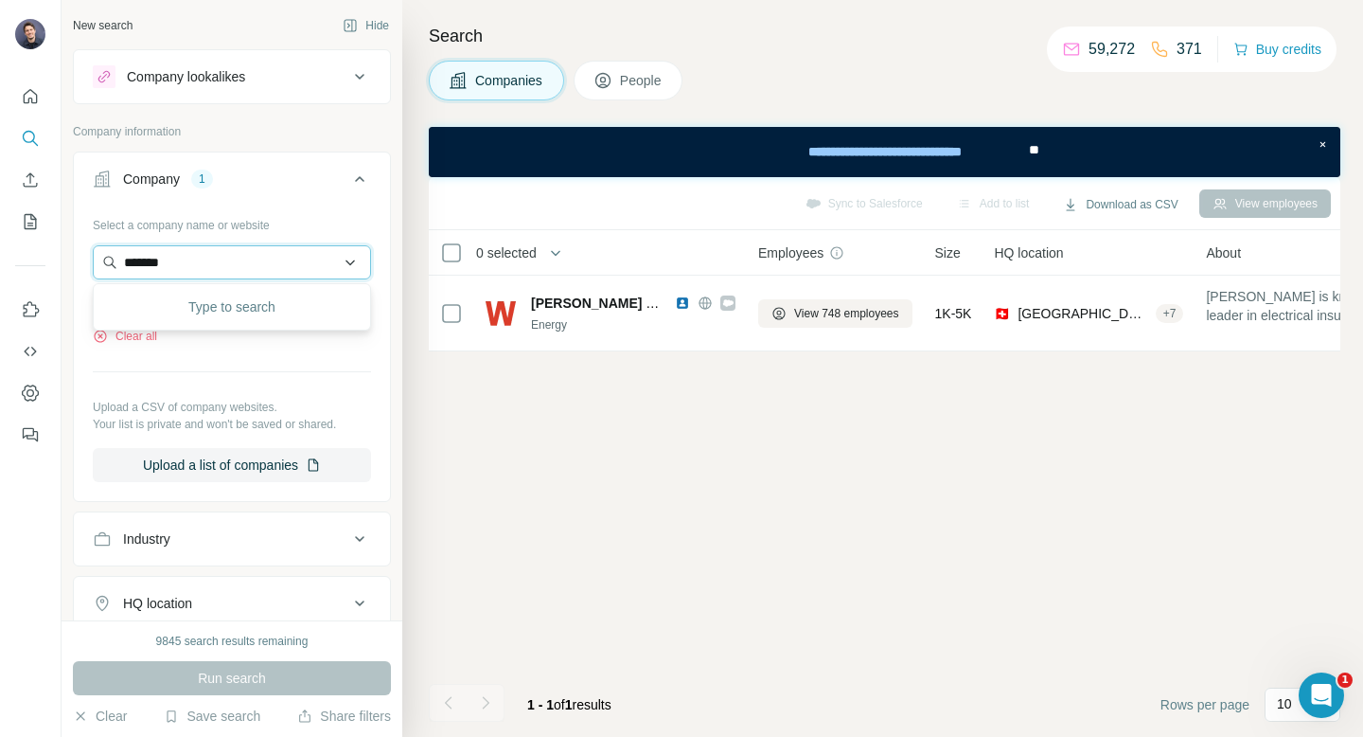
type input "********"
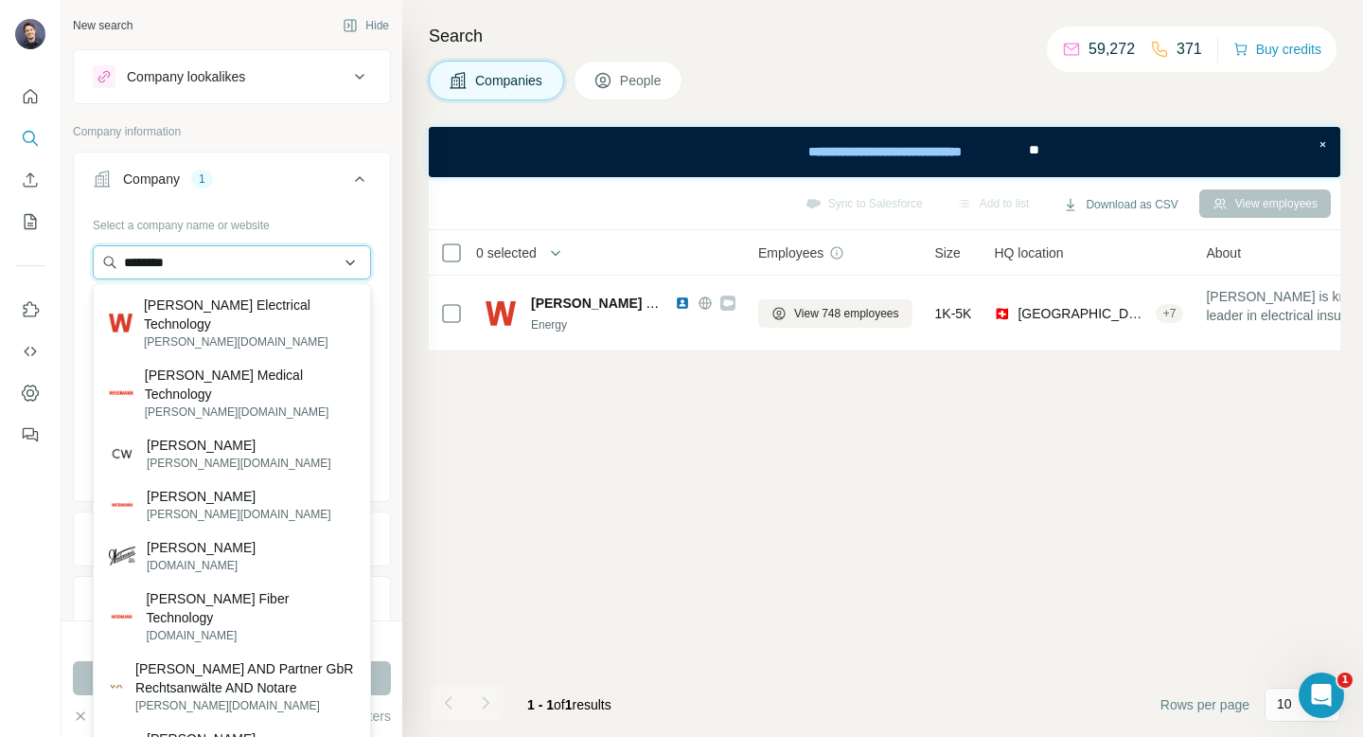
click at [361, 265] on input "********" at bounding box center [232, 262] width 278 height 34
click at [359, 261] on input "********" at bounding box center [232, 262] width 278 height 34
click at [350, 259] on input "********" at bounding box center [232, 262] width 278 height 34
click at [365, 174] on icon at bounding box center [359, 179] width 23 height 23
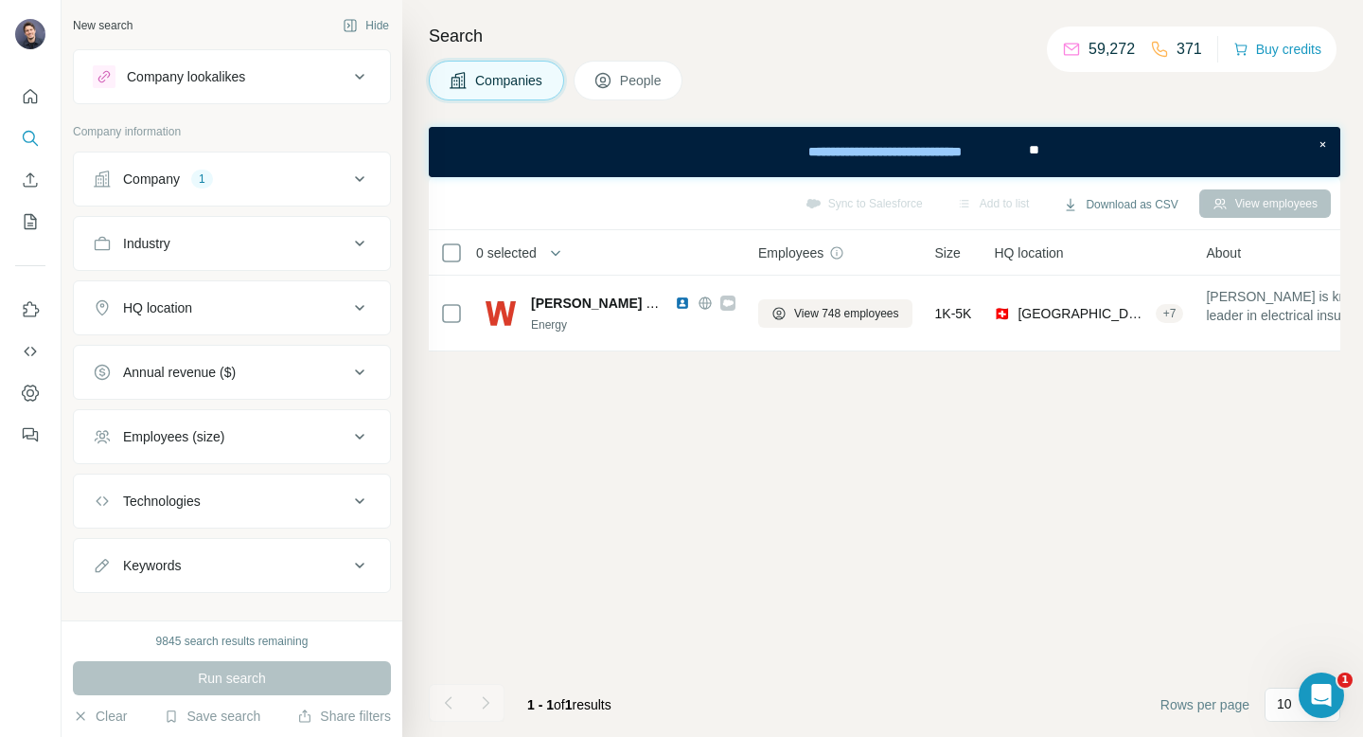
click at [265, 179] on div "Company 1" at bounding box center [221, 178] width 256 height 19
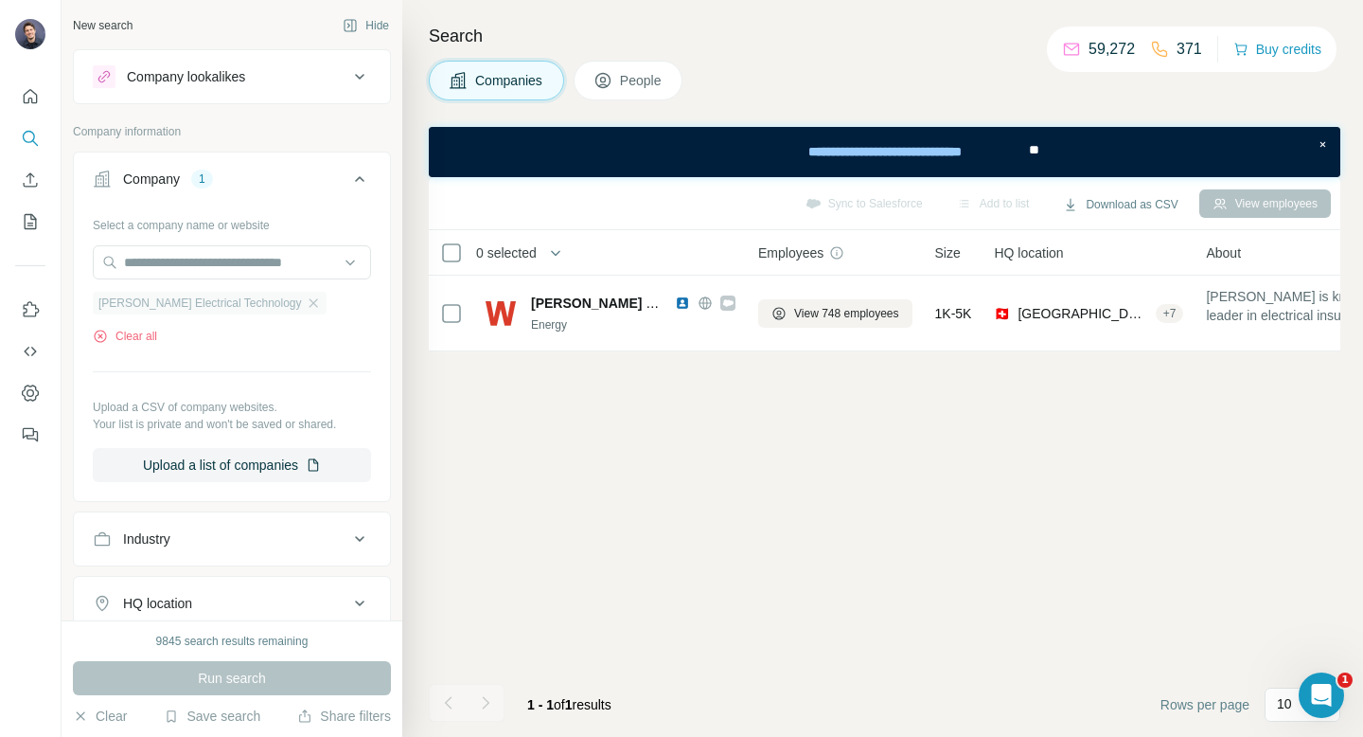
click at [251, 304] on span "[PERSON_NAME] Electrical Technology" at bounding box center [200, 302] width 204 height 17
click at [306, 305] on icon "button" at bounding box center [313, 302] width 15 height 15
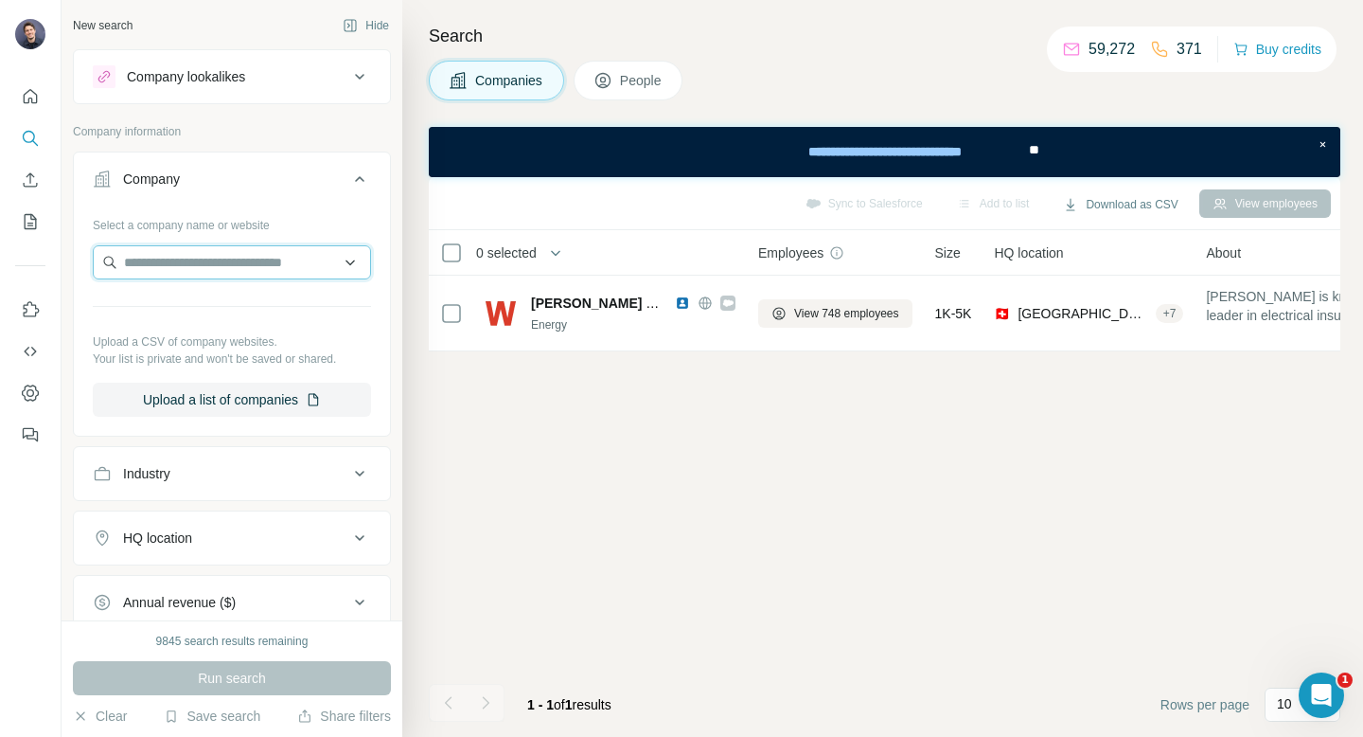
click at [195, 271] on input "text" at bounding box center [232, 262] width 278 height 34
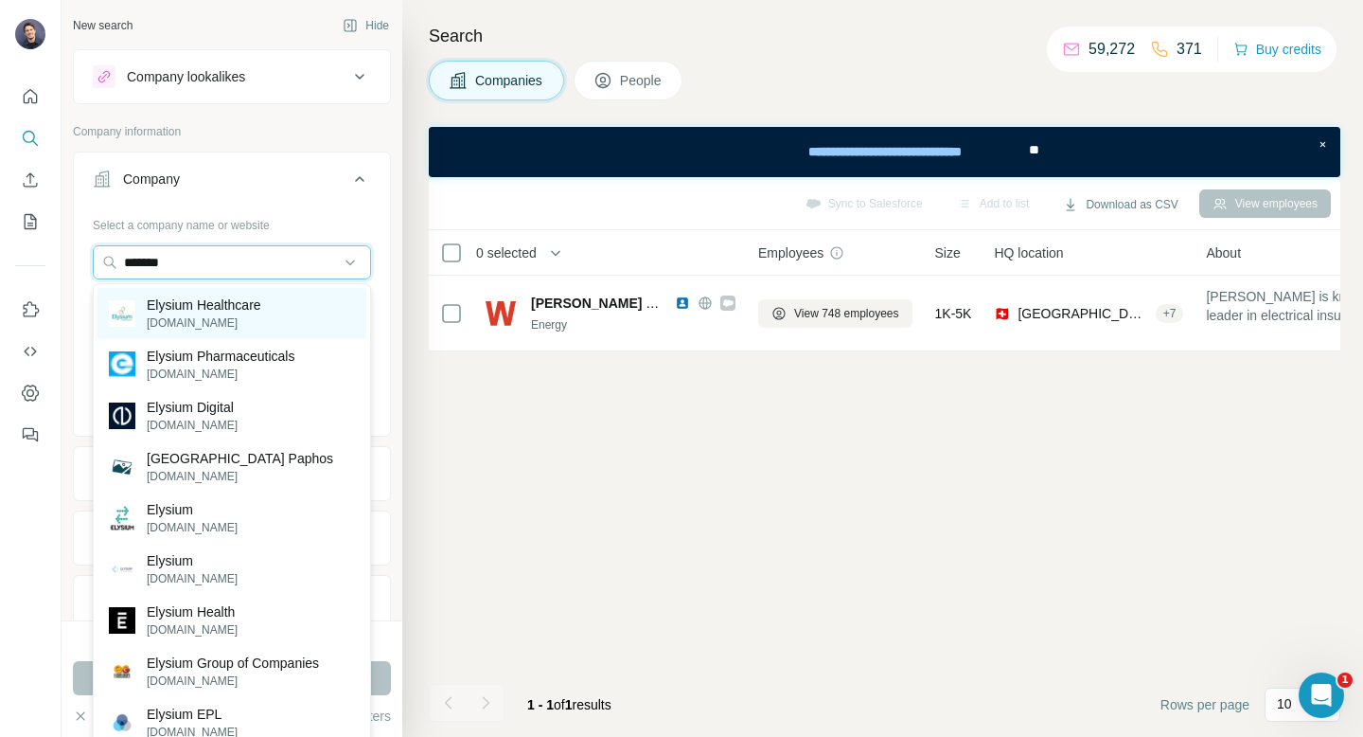
type input "*******"
click at [212, 316] on p "[DOMAIN_NAME]" at bounding box center [204, 322] width 115 height 17
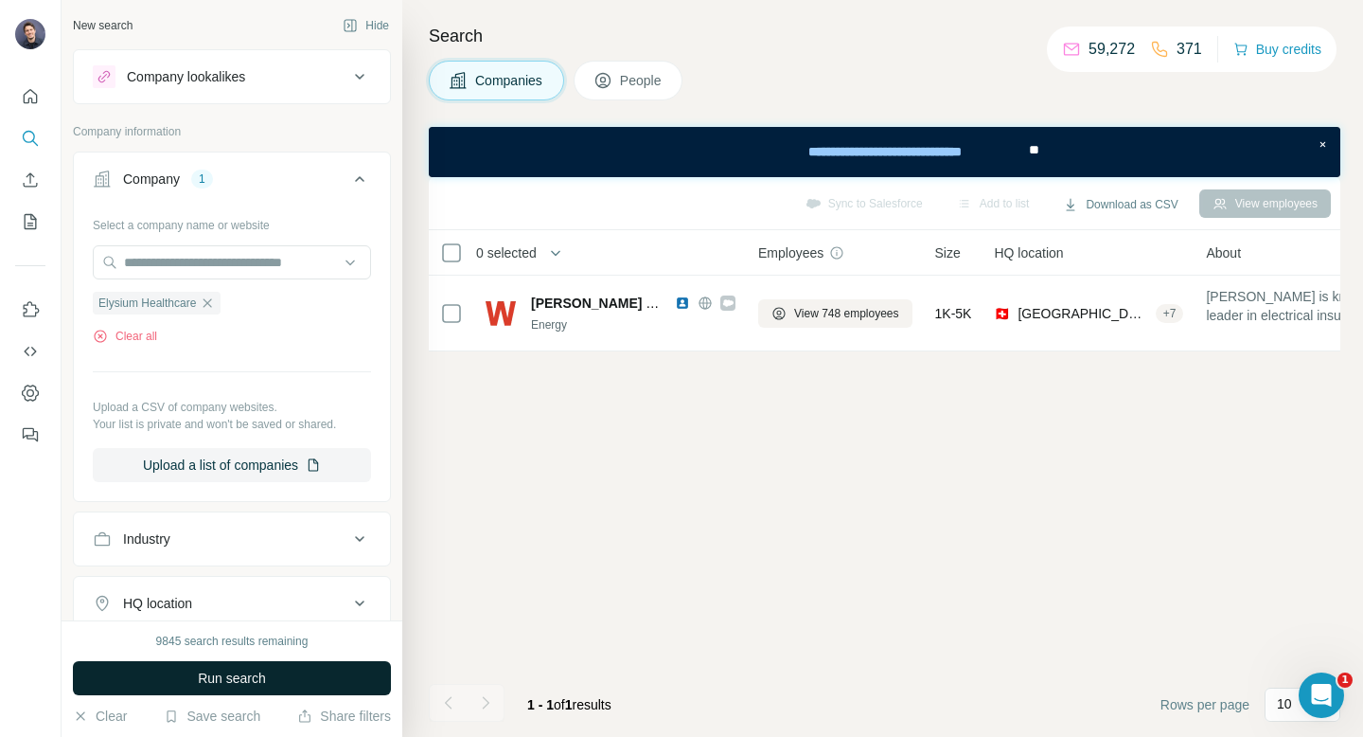
click at [271, 673] on button "Run search" at bounding box center [232, 678] width 318 height 34
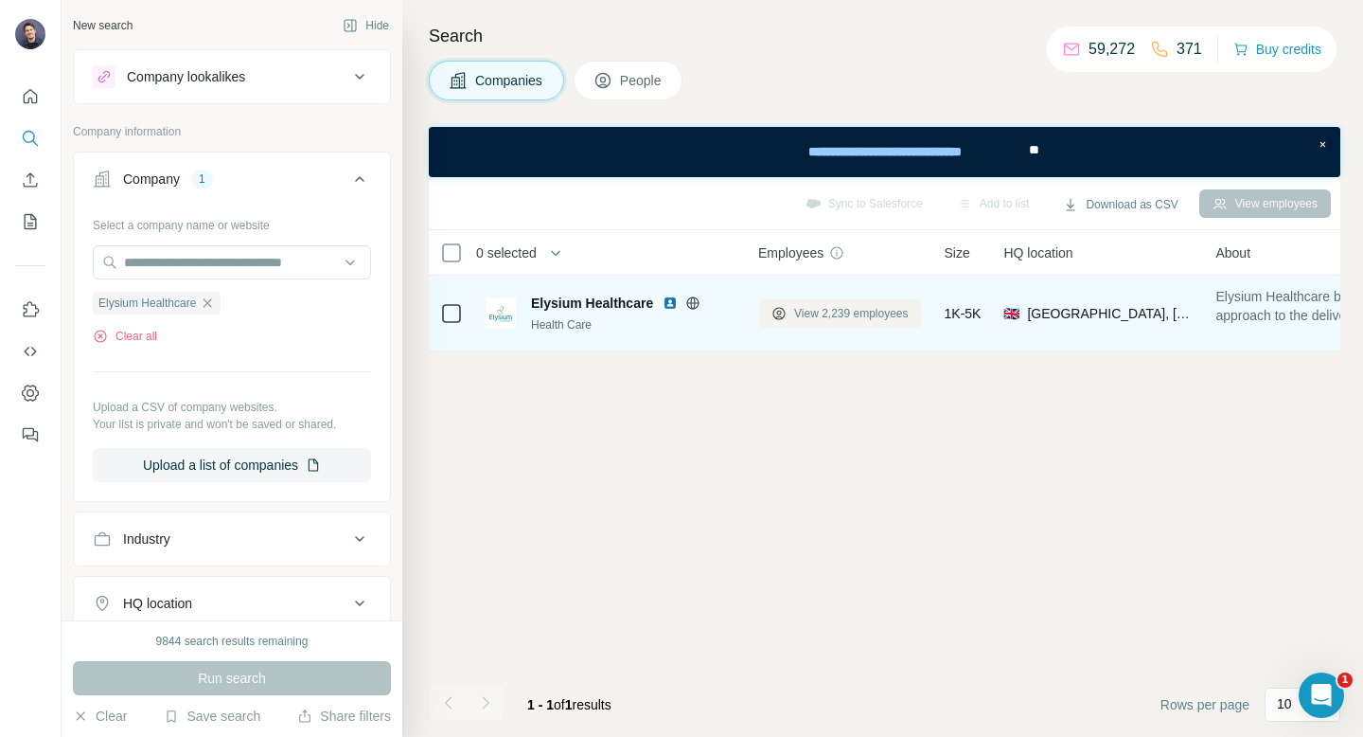
click at [823, 314] on span "View 2,239 employees" at bounding box center [851, 313] width 115 height 17
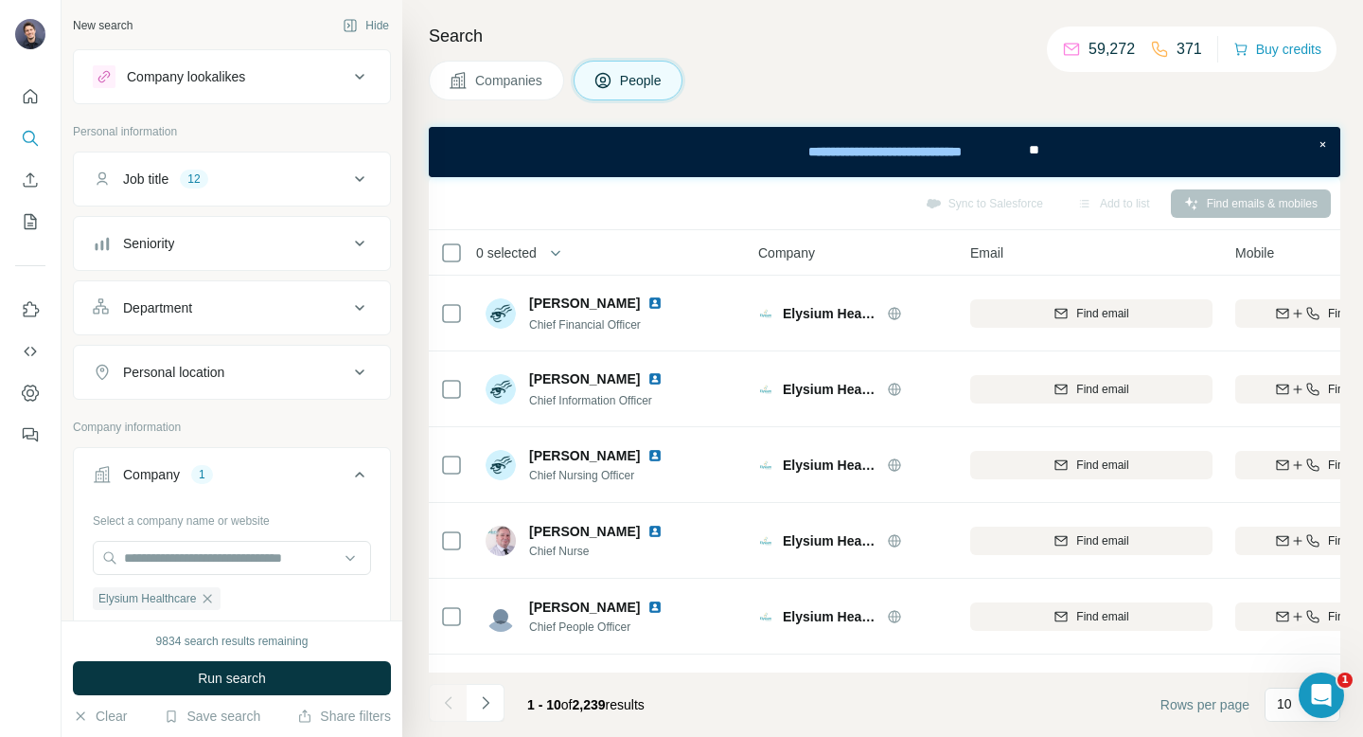
click at [240, 197] on button "Job title 12" at bounding box center [232, 178] width 316 height 45
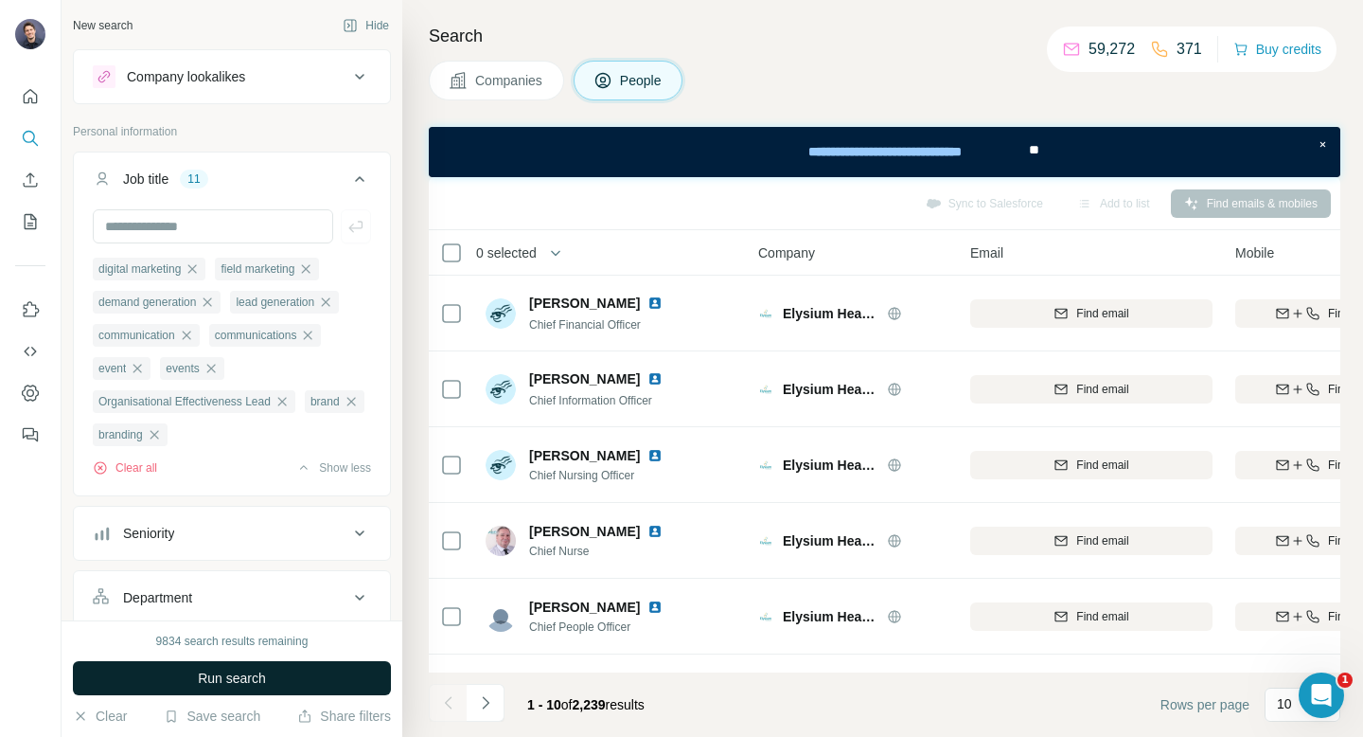
click at [222, 675] on span "Run search" at bounding box center [232, 677] width 68 height 19
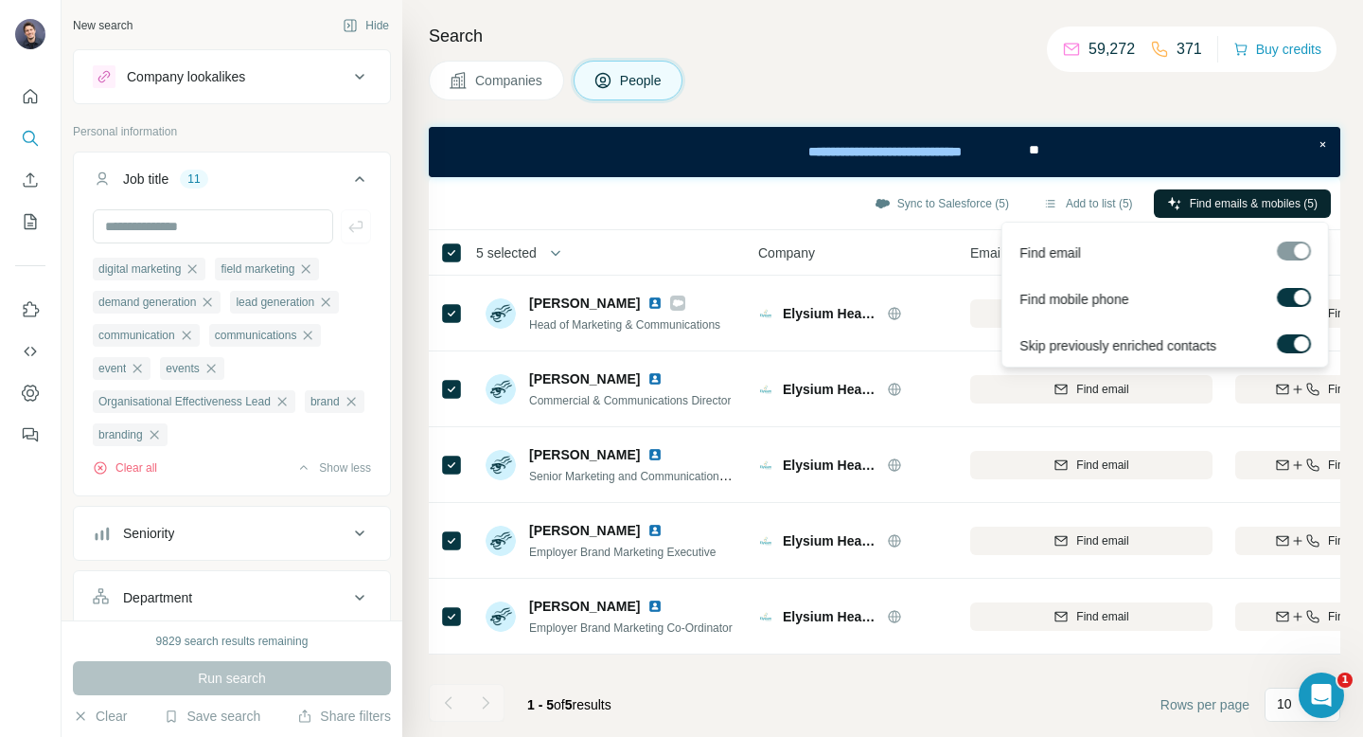
click at [1192, 196] on span "Find emails & mobiles (5)" at bounding box center [1254, 203] width 128 height 17
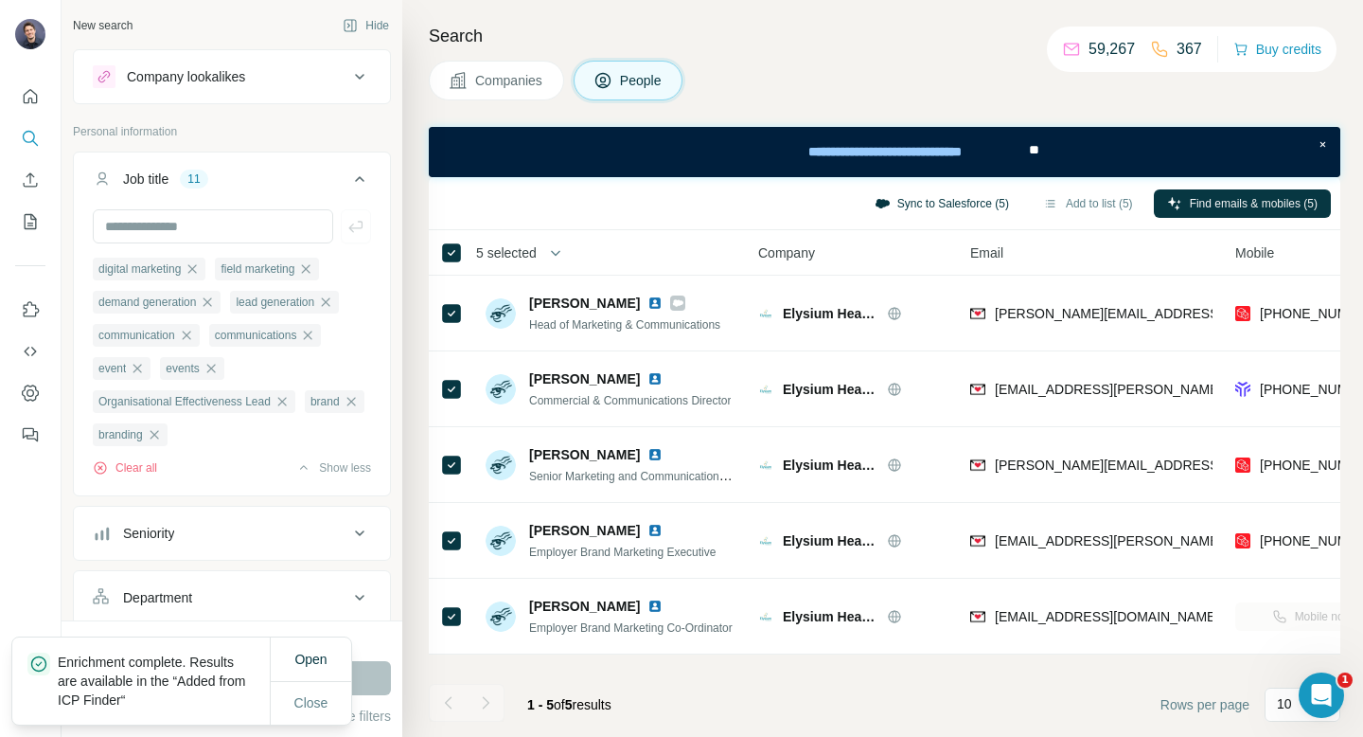
click at [928, 204] on button "Sync to Salesforce (5)" at bounding box center [941, 203] width 161 height 28
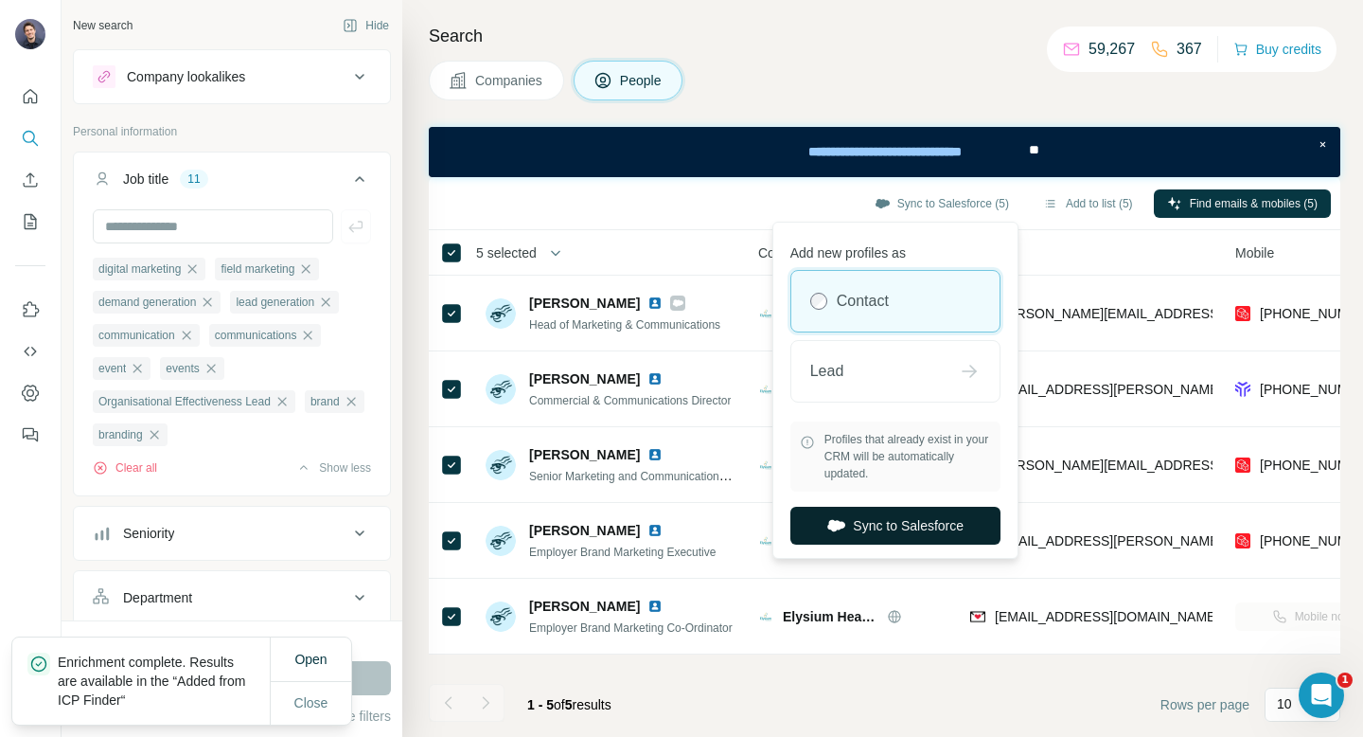
click at [886, 515] on button "Sync to Salesforce" at bounding box center [895, 525] width 210 height 38
